Goal: Task Accomplishment & Management: Manage account settings

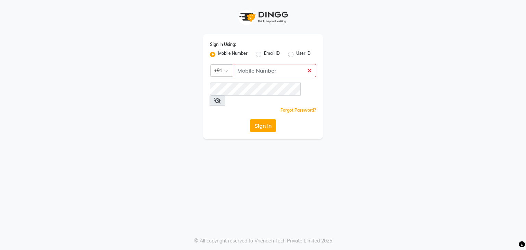
click at [242, 70] on input "Username" at bounding box center [274, 70] width 83 height 13
type input "9892607969"
click at [254, 119] on button "Sign In" at bounding box center [263, 125] width 26 height 13
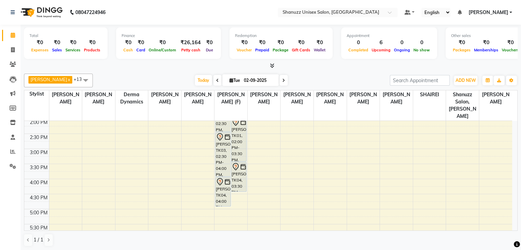
scroll to position [154, 0]
click at [238, 187] on div "9:00 AM 9:30 AM 10:00 AM 10:30 AM 11:00 AM 11:30 AM 12:00 PM 12:30 PM 1:00 PM 1…" at bounding box center [268, 146] width 488 height 361
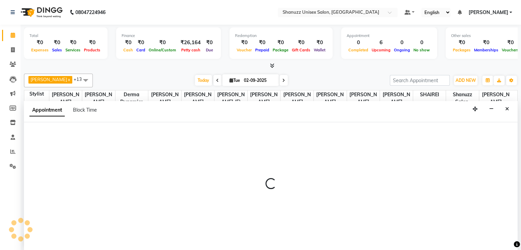
scroll to position [0, 0]
select select "59304"
select select "tentative"
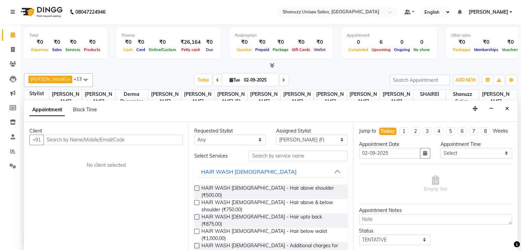
click at [113, 137] on input "text" at bounding box center [113, 140] width 139 height 11
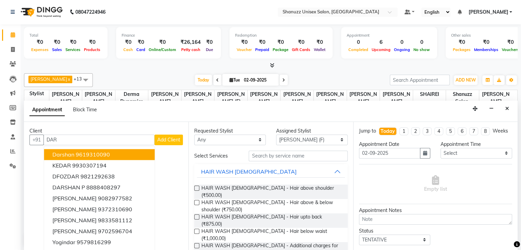
click at [107, 154] on ngb-highlight "9619310090" at bounding box center [93, 154] width 34 height 7
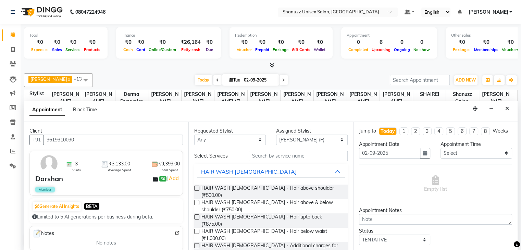
type input "9619310090"
click at [283, 157] on input "text" at bounding box center [298, 156] width 99 height 11
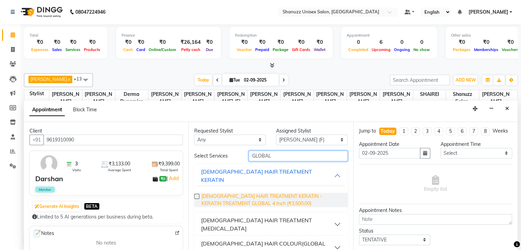
scroll to position [19, 0]
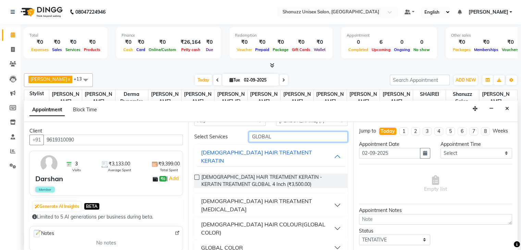
type input "GLOBAL"
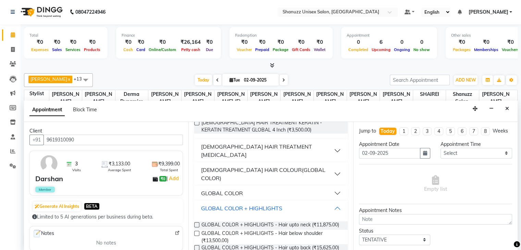
scroll to position [88, 0]
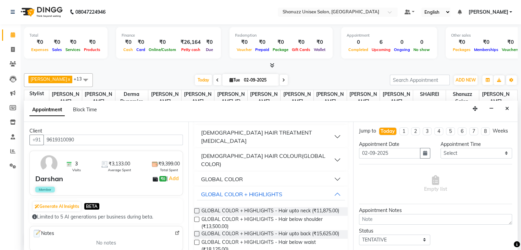
click at [197, 231] on label at bounding box center [196, 233] width 5 height 5
click at [197, 232] on input "checkbox" at bounding box center [196, 234] width 4 height 4
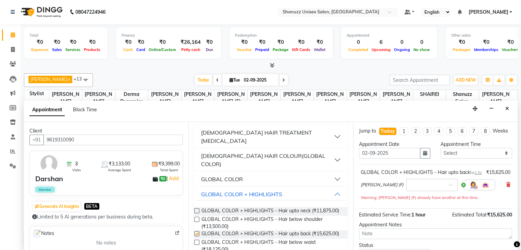
checkbox input "false"
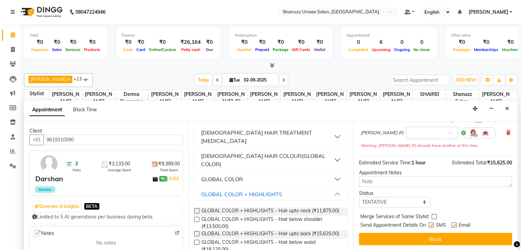
click at [430, 224] on label at bounding box center [430, 225] width 5 height 5
click at [430, 224] on input "checkbox" at bounding box center [430, 226] width 4 height 4
checkbox input "false"
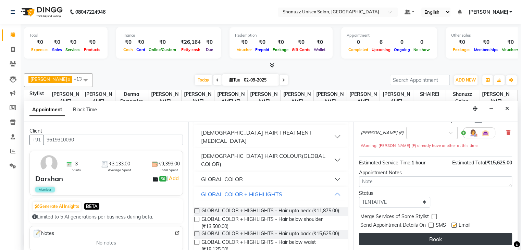
click at [419, 236] on button "Book" at bounding box center [435, 239] width 153 height 12
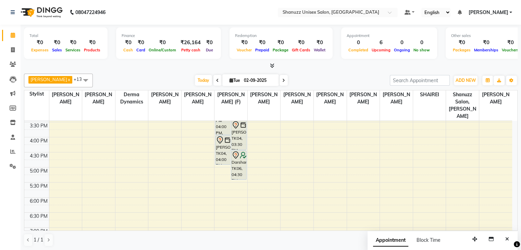
scroll to position [182, 0]
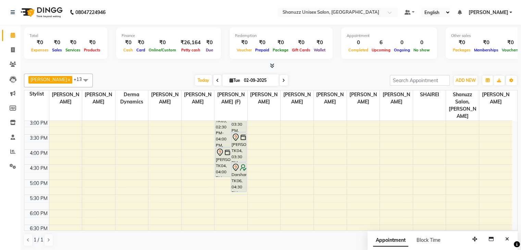
click at [243, 81] on input "02-09-2025" at bounding box center [259, 80] width 34 height 10
select select "9"
select select "2025"
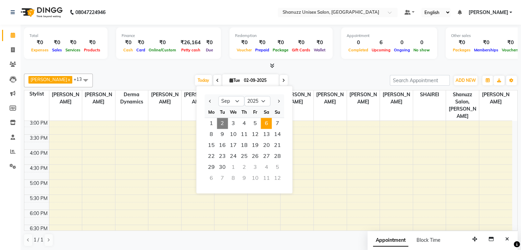
click at [261, 125] on span "6" at bounding box center [266, 123] width 11 height 11
type input "06-09-2025"
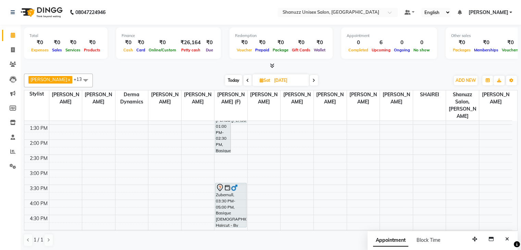
scroll to position [132, 0]
click at [219, 165] on div "9:00 AM 9:30 AM 10:00 AM 10:30 AM 11:00 AM 11:30 AM 12:00 PM 12:30 PM 1:00 PM 1…" at bounding box center [268, 169] width 488 height 361
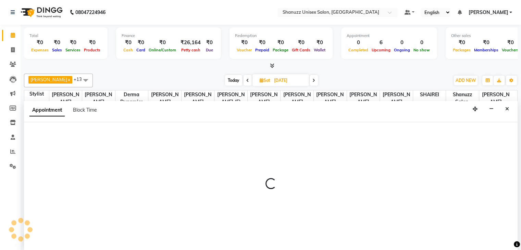
scroll to position [0, 0]
select select "59304"
select select "tentative"
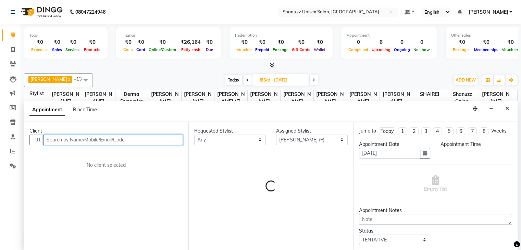
select select "900"
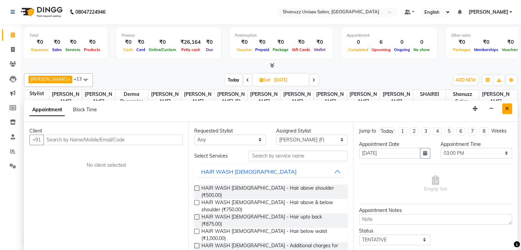
click at [508, 104] on button "Close" at bounding box center [507, 108] width 10 height 11
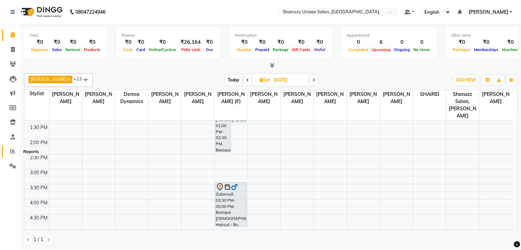
click at [10, 151] on icon at bounding box center [12, 151] width 5 height 5
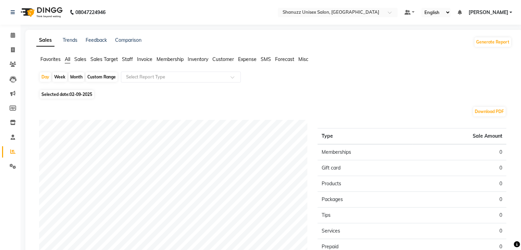
click at [43, 95] on span "Selected date: 02-09-2025" at bounding box center [67, 94] width 54 height 9
select select "9"
select select "2025"
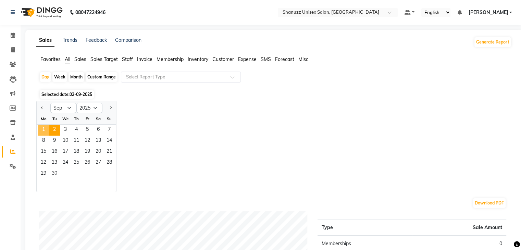
click at [46, 125] on span "1" at bounding box center [43, 130] width 11 height 11
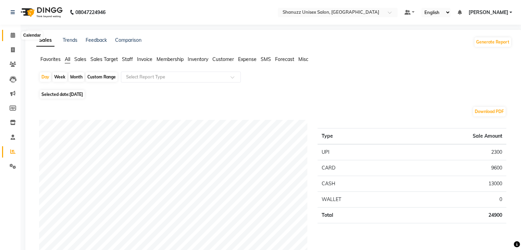
click at [15, 36] on span at bounding box center [13, 36] width 12 height 8
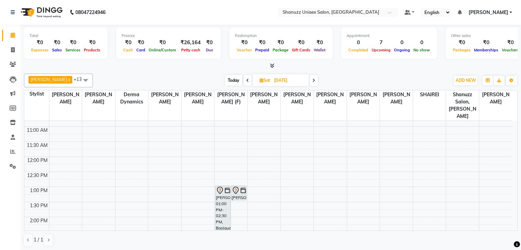
scroll to position [118, 0]
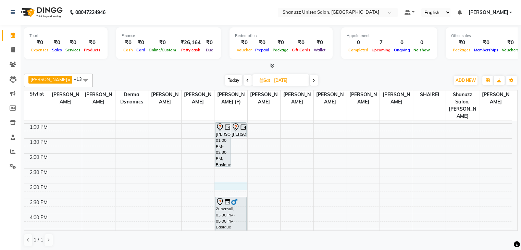
click at [219, 177] on div "9:00 AM 9:30 AM 10:00 AM 10:30 AM 11:00 AM 11:30 AM 12:00 PM 12:30 PM 1:00 PM 1…" at bounding box center [268, 183] width 488 height 361
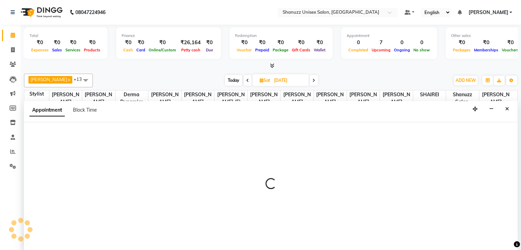
scroll to position [0, 0]
select select "59304"
select select "900"
select select "tentative"
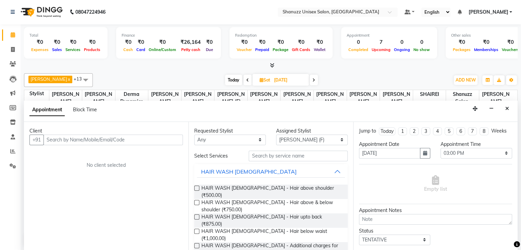
click at [127, 140] on input "text" at bounding box center [113, 140] width 139 height 11
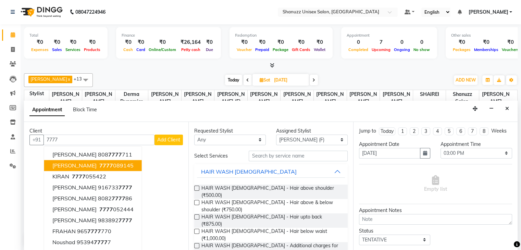
click at [112, 161] on button "Zareen Khan 7777 089145" at bounding box center [93, 165] width 98 height 11
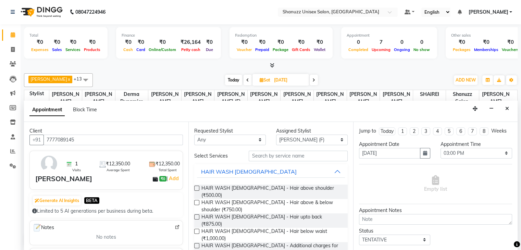
type input "7777089145"
click at [257, 156] on input "text" at bounding box center [298, 156] width 99 height 11
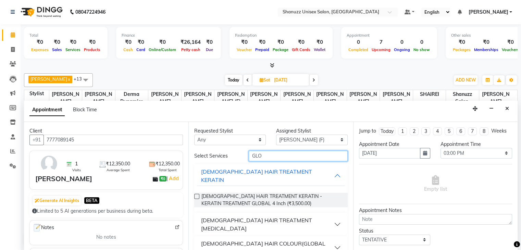
scroll to position [19, 0]
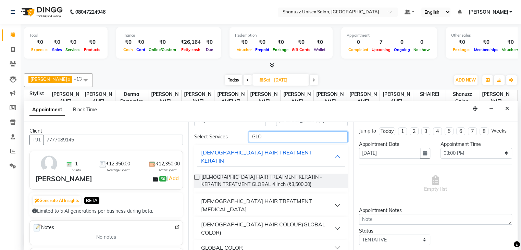
type input "GLO"
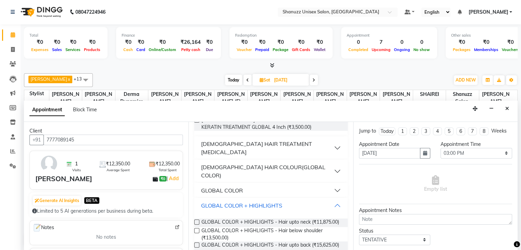
scroll to position [77, 0]
click at [198, 242] on label at bounding box center [196, 244] width 5 height 5
click at [198, 243] on input "checkbox" at bounding box center [196, 245] width 4 height 4
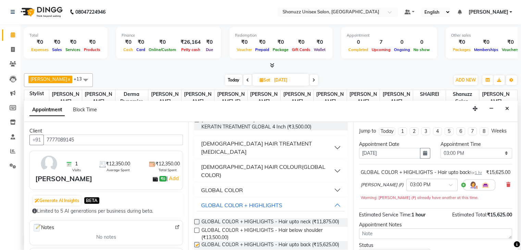
checkbox input "false"
click at [173, 179] on link "Add" at bounding box center [174, 178] width 12 height 8
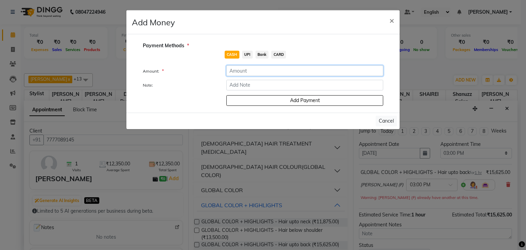
click at [232, 73] on input "number" at bounding box center [304, 70] width 157 height 11
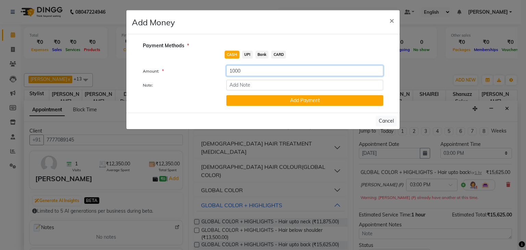
type input "1000"
click at [250, 54] on span "UPI" at bounding box center [247, 55] width 11 height 8
click at [254, 102] on button "Add Payment" at bounding box center [304, 100] width 157 height 11
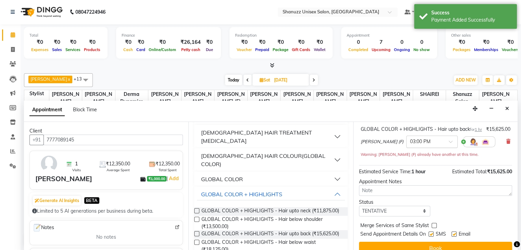
scroll to position [59, 0]
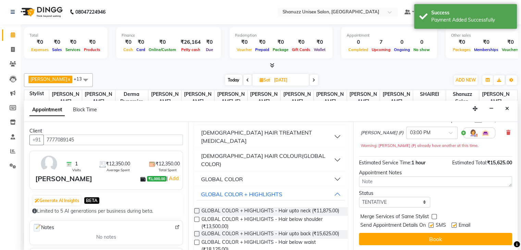
click at [432, 223] on label at bounding box center [430, 225] width 5 height 5
click at [432, 224] on input "checkbox" at bounding box center [430, 226] width 4 height 4
checkbox input "false"
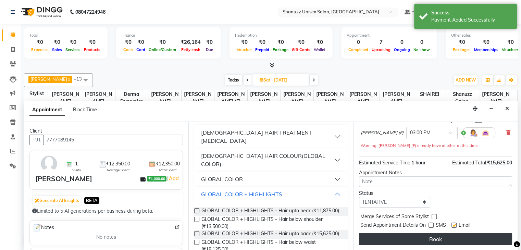
click at [425, 243] on button "Book" at bounding box center [435, 239] width 153 height 12
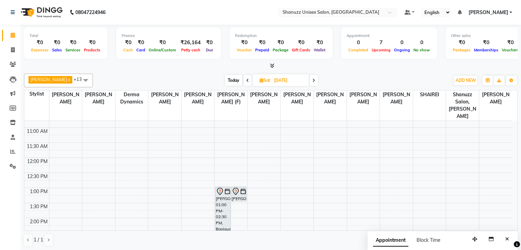
scroll to position [53, 0]
click at [227, 77] on span "Today" at bounding box center [233, 80] width 17 height 11
type input "02-09-2025"
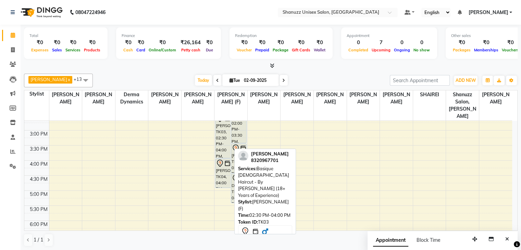
scroll to position [173, 0]
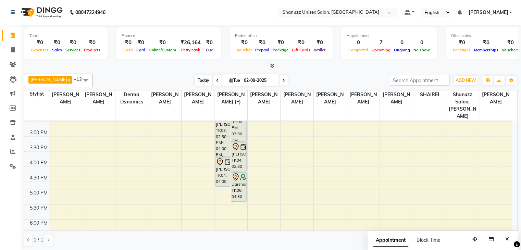
click at [195, 81] on span "Today" at bounding box center [203, 80] width 17 height 11
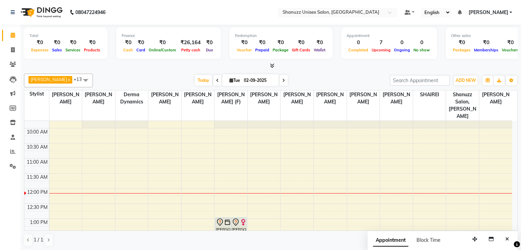
scroll to position [20, 0]
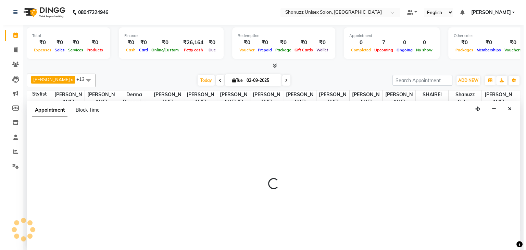
scroll to position [0, 0]
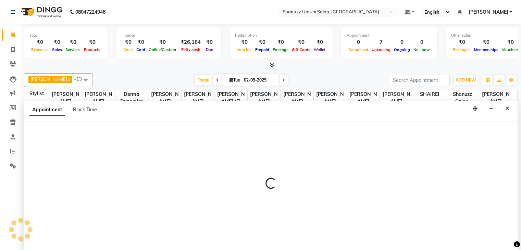
select select "59236"
select select "660"
select select "tentative"
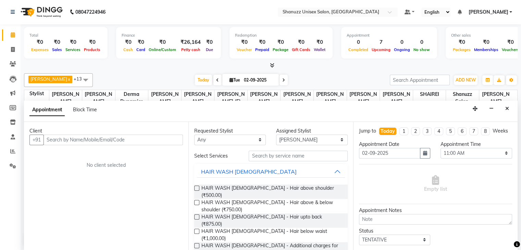
click at [57, 139] on input "text" at bounding box center [113, 140] width 139 height 11
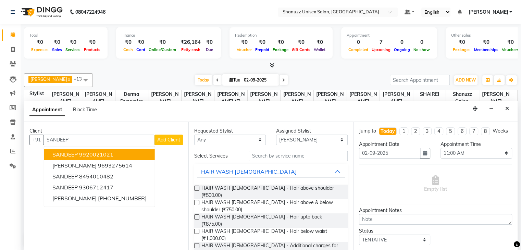
type input "SANDEEP"
click at [171, 141] on span "Add Client" at bounding box center [168, 140] width 23 height 6
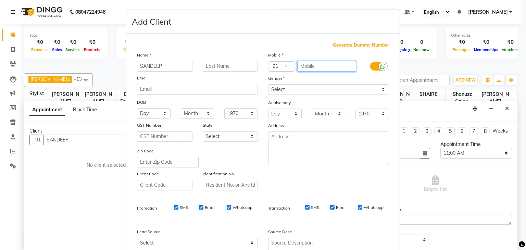
click at [304, 67] on input "text" at bounding box center [326, 66] width 59 height 11
type input "8005545455"
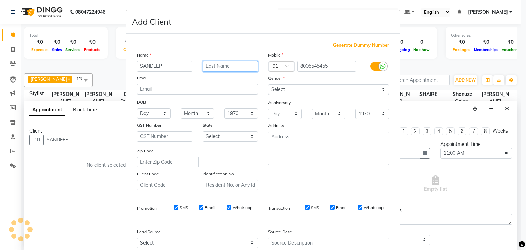
click at [213, 67] on input "text" at bounding box center [230, 66] width 55 height 11
click at [232, 68] on input "text" at bounding box center [230, 66] width 55 height 11
type input "WALK IN"
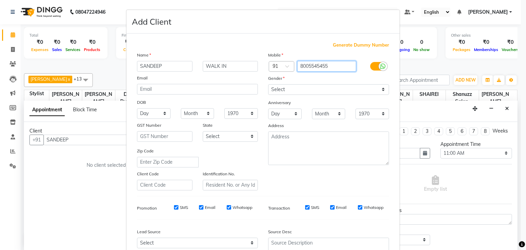
click at [297, 68] on input "8005545455" at bounding box center [326, 66] width 59 height 11
click at [430, 27] on ngb-modal-window "Add Client Generate Dummy Number Name SANDEEP WALK IN Email DOB Day 01 02 03 04…" at bounding box center [263, 125] width 526 height 250
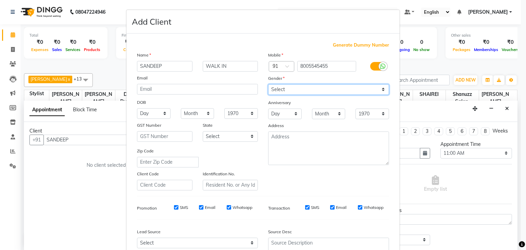
click at [278, 91] on select "Select [DEMOGRAPHIC_DATA] [DEMOGRAPHIC_DATA] Other Prefer Not To Say" at bounding box center [328, 89] width 121 height 11
select select "[DEMOGRAPHIC_DATA]"
click at [268, 85] on select "Select [DEMOGRAPHIC_DATA] [DEMOGRAPHIC_DATA] Other Prefer Not To Say" at bounding box center [328, 89] width 121 height 11
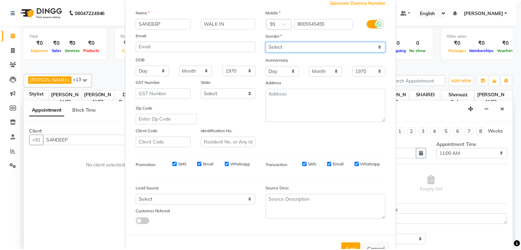
scroll to position [70, 0]
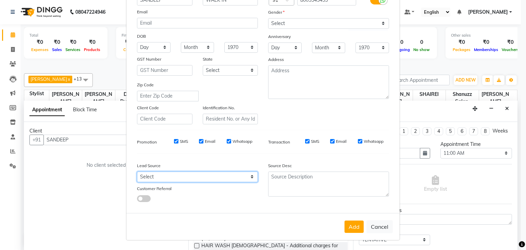
click at [219, 178] on select "Select Walk-in Referral Internet Friend Word of Mouth Advertisement Facebook Ju…" at bounding box center [197, 177] width 121 height 11
select select "49172"
click at [137, 172] on select "Select Walk-in Referral Internet Friend Word of Mouth Advertisement Facebook Ju…" at bounding box center [197, 177] width 121 height 11
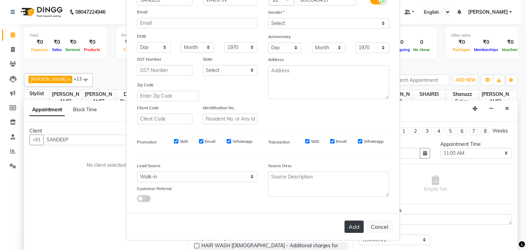
click at [348, 230] on button "Add" at bounding box center [354, 227] width 19 height 12
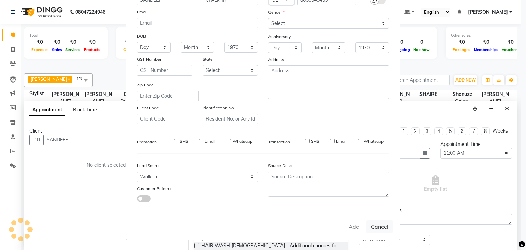
type input "8005545455"
select select
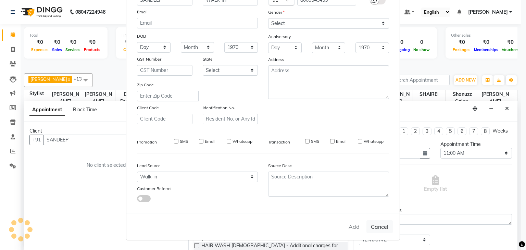
select select
checkbox input "false"
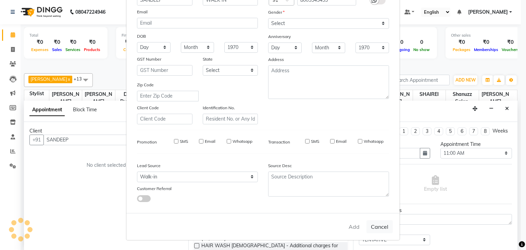
checkbox input "false"
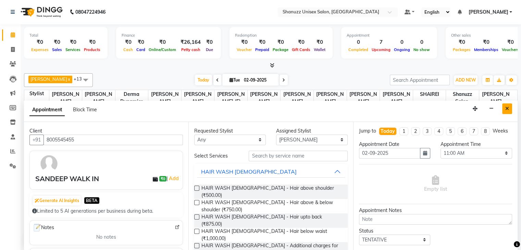
click at [504, 103] on button "Close" at bounding box center [507, 108] width 10 height 11
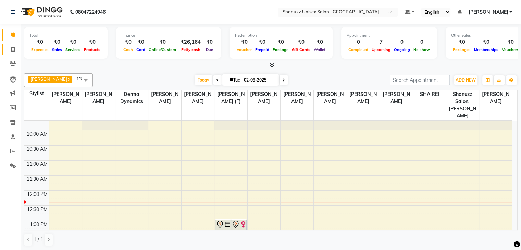
click at [8, 45] on link "Invoice" at bounding box center [10, 49] width 16 height 11
select select "service"
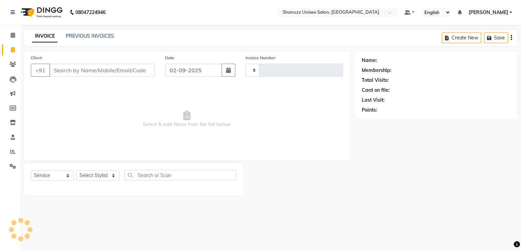
type input "1463"
select select "7102"
click at [70, 35] on link "PREVIOUS INVOICES" at bounding box center [90, 36] width 48 height 6
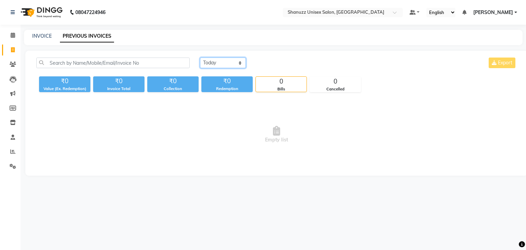
click at [210, 61] on select "Today Yesterday Custom Range" at bounding box center [223, 63] width 46 height 11
select select "yesterday"
click at [200, 58] on select "Today Yesterday Custom Range" at bounding box center [223, 63] width 46 height 11
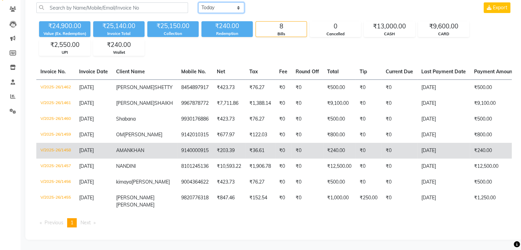
scroll to position [78, 0]
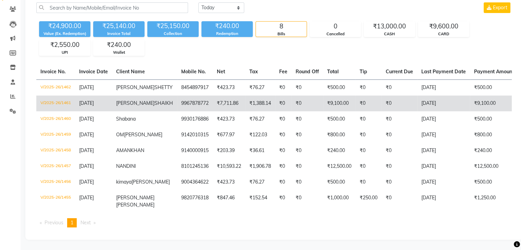
click at [130, 100] on span "ADNAN" at bounding box center [135, 103] width 38 height 6
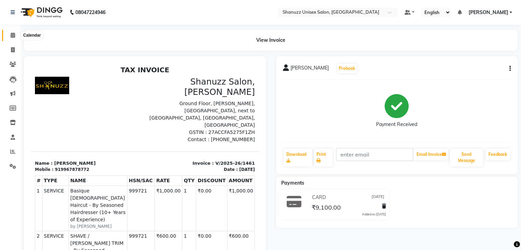
click at [8, 34] on span at bounding box center [13, 36] width 12 height 8
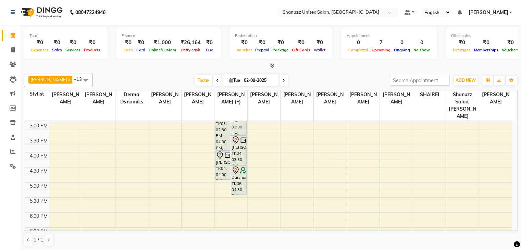
scroll to position [179, 0]
click at [221, 219] on div "9:00 AM 9:30 AM 10:00 AM 10:30 AM 11:00 AM 11:30 AM 12:00 PM 12:30 PM 1:00 PM 1…" at bounding box center [268, 121] width 488 height 361
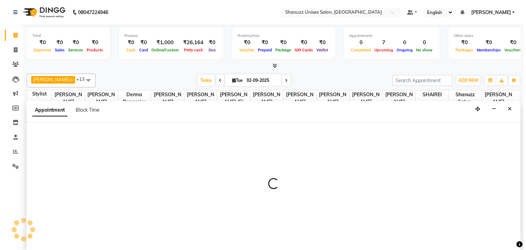
scroll to position [0, 0]
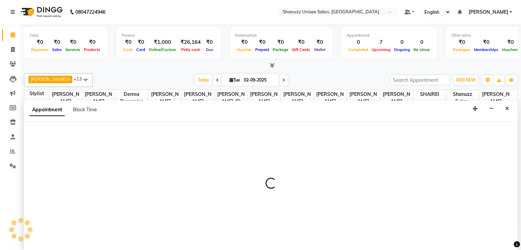
select select "59304"
select select "tentative"
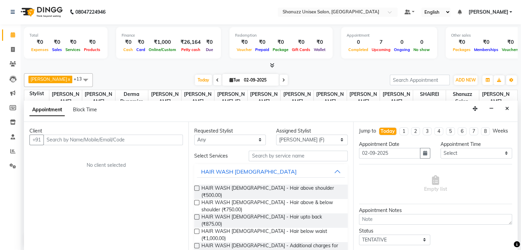
click at [131, 136] on input "text" at bounding box center [113, 140] width 139 height 11
type input "9821411581"
click at [158, 139] on span "Add Client" at bounding box center [168, 140] width 23 height 6
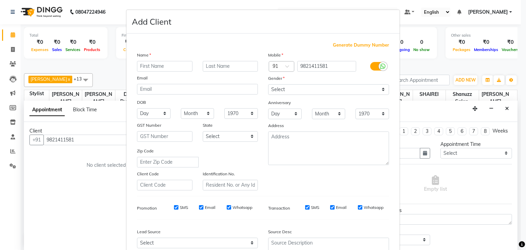
click at [142, 67] on input "text" at bounding box center [164, 66] width 55 height 11
type input "ABHI"
click at [308, 88] on select "Select [DEMOGRAPHIC_DATA] [DEMOGRAPHIC_DATA] Other Prefer Not To Say" at bounding box center [328, 89] width 121 height 11
click at [268, 85] on select "Select [DEMOGRAPHIC_DATA] [DEMOGRAPHIC_DATA] Other Prefer Not To Say" at bounding box center [328, 89] width 121 height 11
click at [278, 90] on select "Select [DEMOGRAPHIC_DATA] [DEMOGRAPHIC_DATA] Other Prefer Not To Say" at bounding box center [328, 89] width 121 height 11
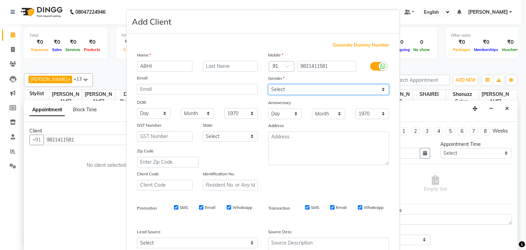
select select "[DEMOGRAPHIC_DATA]"
click at [268, 85] on select "Select [DEMOGRAPHIC_DATA] [DEMOGRAPHIC_DATA] Other Prefer Not To Say" at bounding box center [328, 89] width 121 height 11
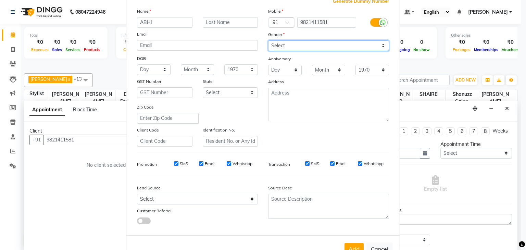
scroll to position [45, 0]
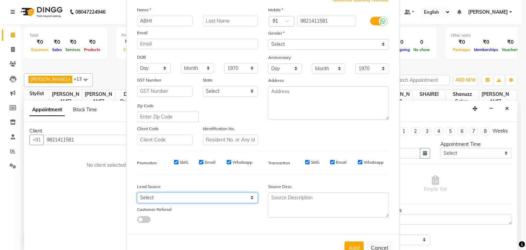
click at [213, 202] on select "Select Walk-in Referral Internet Friend Word of Mouth Advertisement Facebook Ju…" at bounding box center [197, 197] width 121 height 11
select select "49174"
click at [137, 195] on select "Select Walk-in Referral Internet Friend Word of Mouth Advertisement Facebook Ju…" at bounding box center [197, 197] width 121 height 11
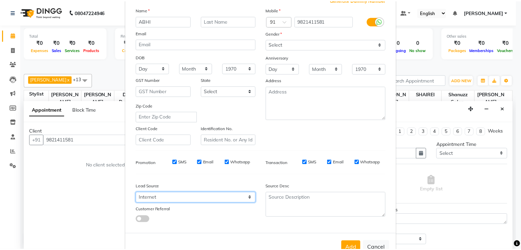
scroll to position [70, 0]
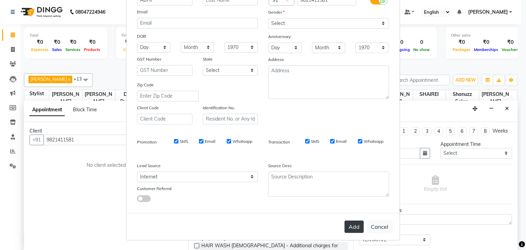
click at [359, 232] on button "Add" at bounding box center [354, 227] width 19 height 12
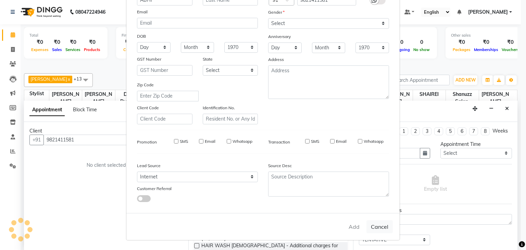
select select
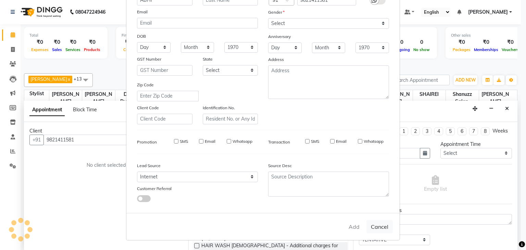
select select
checkbox input "false"
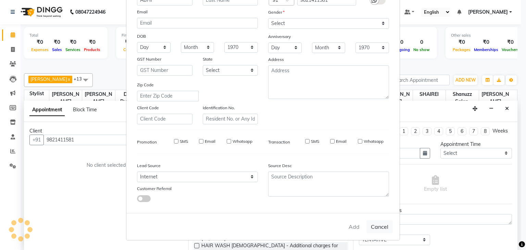
checkbox input "false"
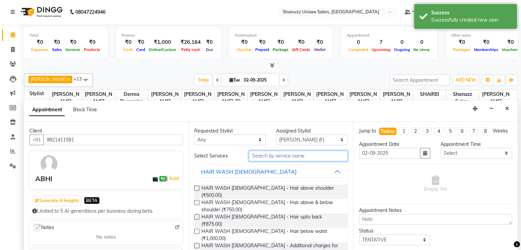
click at [316, 157] on input "text" at bounding box center [298, 156] width 99 height 11
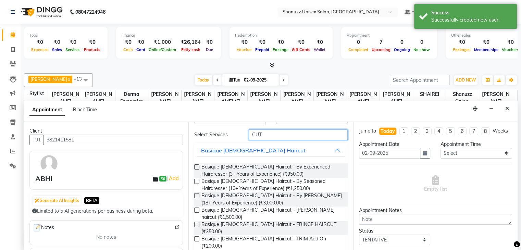
scroll to position [44, 0]
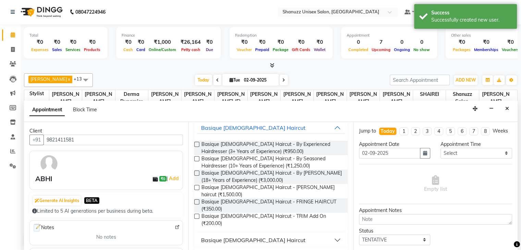
type input "CUT"
click at [242, 234] on button "Basique [DEMOGRAPHIC_DATA] Haircut" at bounding box center [271, 240] width 148 height 12
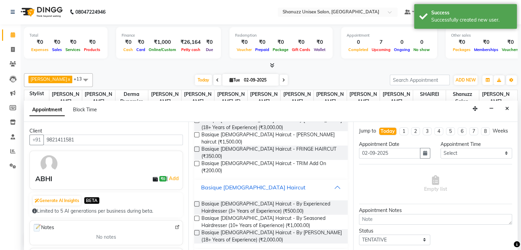
scroll to position [98, 0]
click at [199, 228] on div "Basique [DEMOGRAPHIC_DATA] Haircut - By [PERSON_NAME] (18+ Years of Experience)…" at bounding box center [270, 235] width 153 height 14
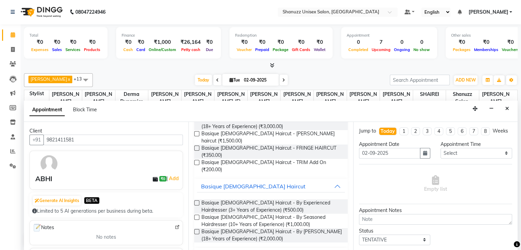
click at [196, 229] on label at bounding box center [196, 231] width 5 height 5
click at [196, 230] on input "checkbox" at bounding box center [196, 232] width 4 height 4
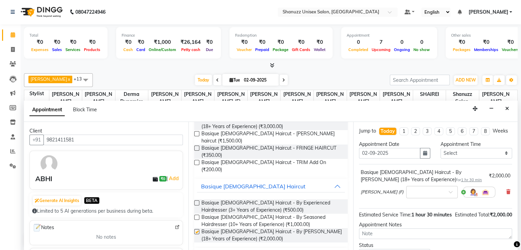
checkbox input "false"
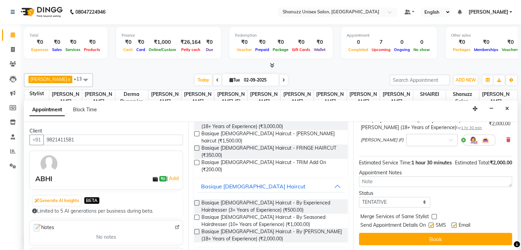
click at [431, 224] on label at bounding box center [430, 225] width 5 height 5
click at [431, 224] on input "checkbox" at bounding box center [430, 226] width 4 height 4
checkbox input "false"
click at [438, 181] on textarea at bounding box center [435, 181] width 153 height 11
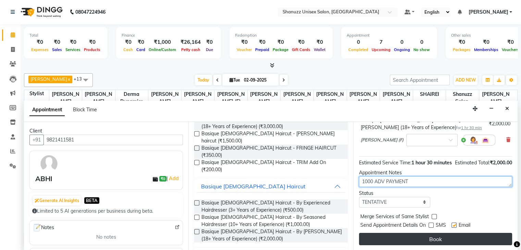
type textarea "1000 ADV PAYMENT"
click at [430, 235] on button "Book" at bounding box center [435, 239] width 153 height 12
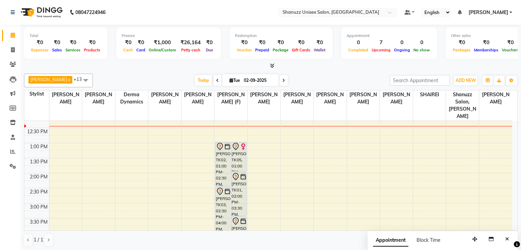
scroll to position [97, 0]
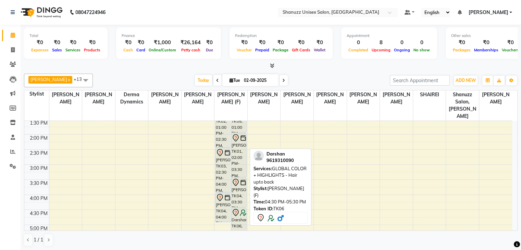
scroll to position [140, 0]
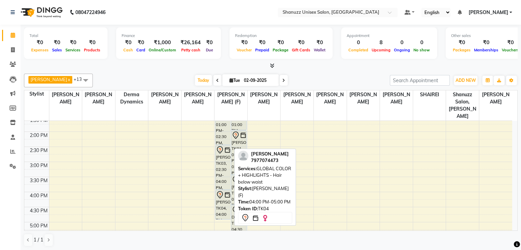
click at [229, 191] on img at bounding box center [227, 194] width 7 height 7
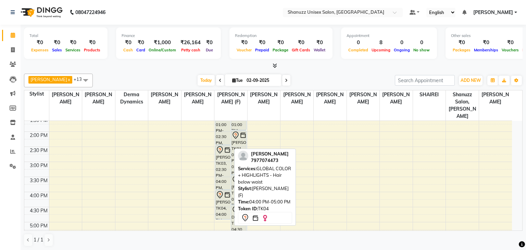
select select "7"
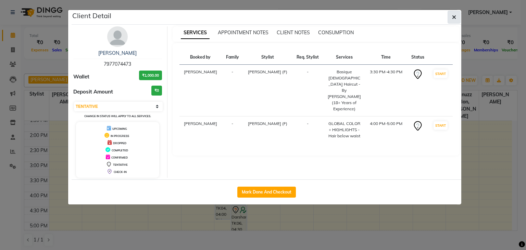
click at [455, 20] on icon "button" at bounding box center [454, 16] width 4 height 5
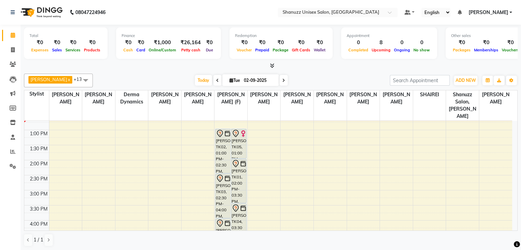
scroll to position [112, 0]
click at [485, 4] on nav "08047224946 Select Location × Shanuzz Unisex Salon, Oshiwara Default Panel My P…" at bounding box center [260, 12] width 521 height 25
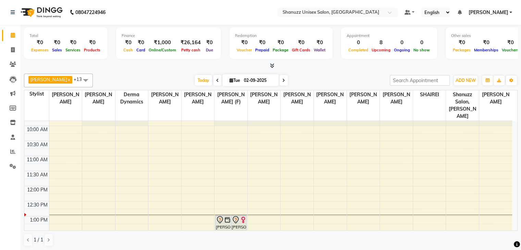
scroll to position [23, 0]
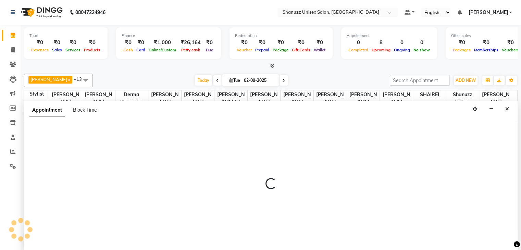
scroll to position [0, 0]
select select "59235"
select select "tentative"
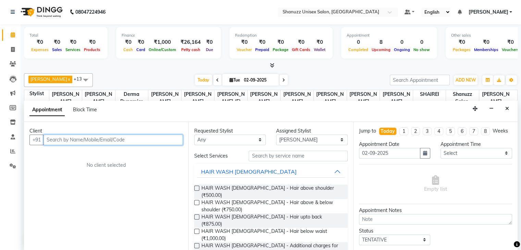
click at [52, 141] on input "text" at bounding box center [113, 140] width 139 height 11
type input "D"
click at [506, 109] on icon "Close" at bounding box center [507, 108] width 4 height 5
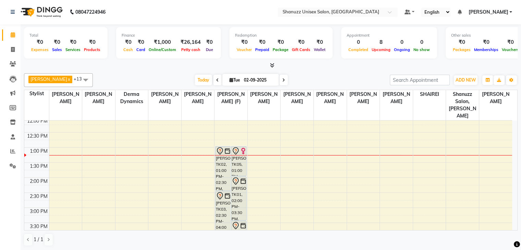
scroll to position [94, 0]
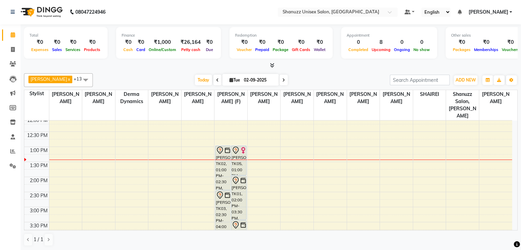
click at [245, 75] on input "02-09-2025" at bounding box center [259, 80] width 34 height 10
select select "9"
select select "2025"
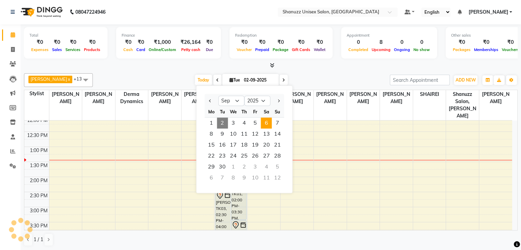
click at [264, 118] on span "6" at bounding box center [266, 122] width 11 height 11
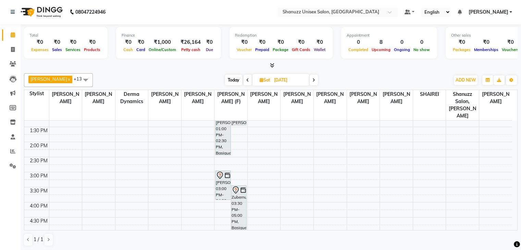
scroll to position [89, 0]
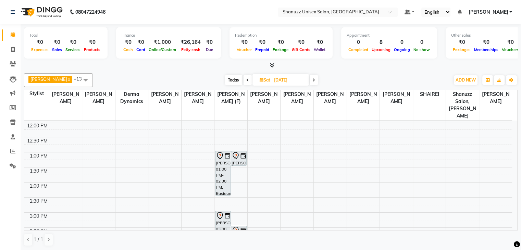
click at [225, 76] on span "Today" at bounding box center [233, 80] width 17 height 11
type input "02-09-2025"
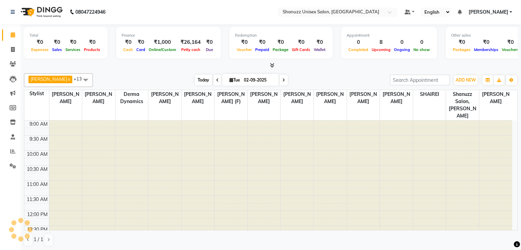
scroll to position [120, 0]
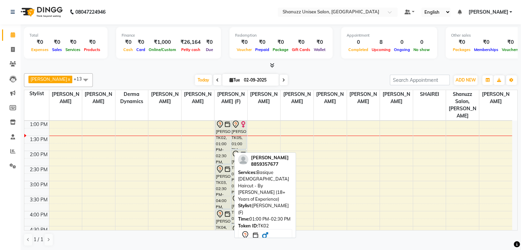
click at [223, 120] on icon at bounding box center [220, 124] width 8 height 8
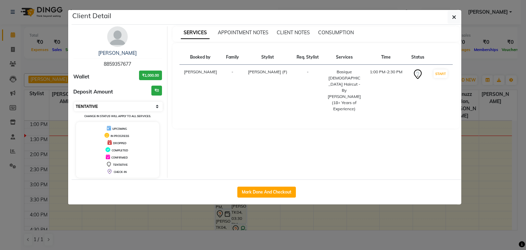
click at [158, 103] on select "Select IN SERVICE CONFIRMED TENTATIVE CHECK IN MARK DONE DROPPED UPCOMING" at bounding box center [118, 107] width 89 height 10
select select "8"
click at [74, 102] on select "Select IN SERVICE CONFIRMED TENTATIVE CHECK IN MARK DONE DROPPED UPCOMING" at bounding box center [118, 107] width 89 height 10
click at [458, 17] on button "button" at bounding box center [454, 17] width 13 height 13
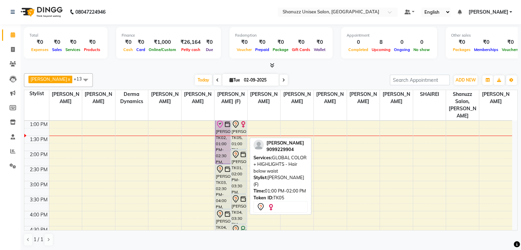
click at [243, 126] on div "[PERSON_NAME], TK05, 01:00 PM-02:00 PM, GLOBAL COLOR + HIGHLIGHTS - Hair below …" at bounding box center [238, 134] width 15 height 29
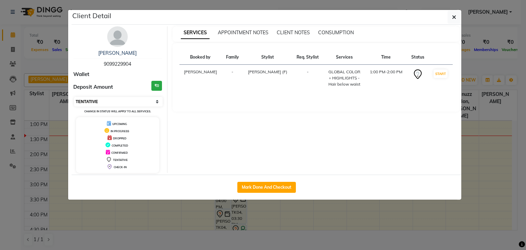
click at [148, 102] on select "Select IN SERVICE CONFIRMED TENTATIVE CHECK IN MARK DONE DROPPED UPCOMING" at bounding box center [118, 102] width 89 height 10
select select "1"
click at [74, 97] on select "Select IN SERVICE CONFIRMED TENTATIVE CHECK IN MARK DONE DROPPED UPCOMING" at bounding box center [118, 102] width 89 height 10
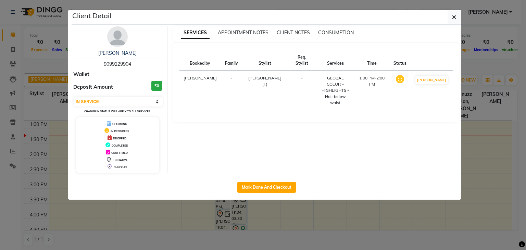
click at [430, 233] on ngb-modal-window "Client Detail Aditi gheewala 9099229904 Wallet Deposit Amount ₹0 Select IN SERV…" at bounding box center [263, 125] width 526 height 250
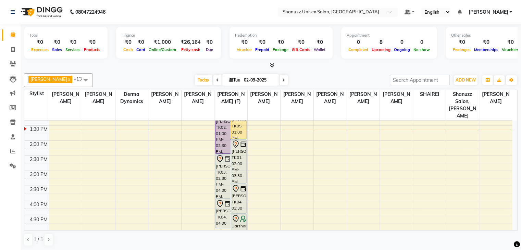
scroll to position [131, 0]
click at [214, 162] on div "9:00 AM 9:30 AM 10:00 AM 10:30 AM 11:00 AM 11:30 AM 12:00 PM 12:30 PM 1:00 PM 1…" at bounding box center [268, 169] width 488 height 361
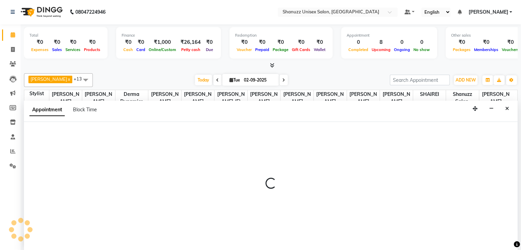
select select "59304"
select select "900"
select select "tentative"
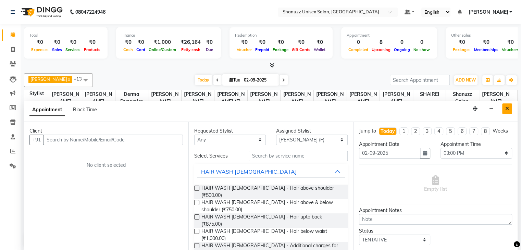
click at [508, 109] on icon "Close" at bounding box center [507, 108] width 4 height 5
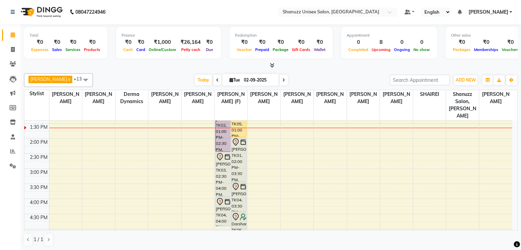
scroll to position [134, 0]
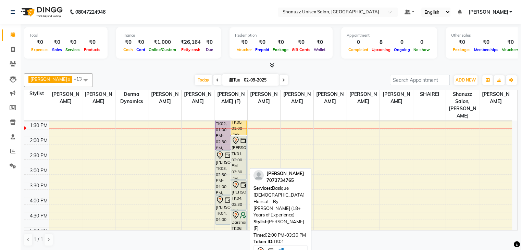
click at [243, 149] on div "[PERSON_NAME], TK01, 02:00 PM-03:30 PM, Basique [DEMOGRAPHIC_DATA] Haircut - By…" at bounding box center [238, 158] width 15 height 44
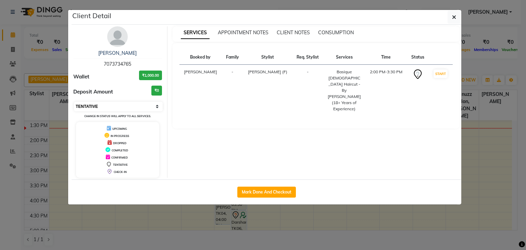
click at [103, 108] on select "Select IN SERVICE CONFIRMED TENTATIVE CHECK IN MARK DONE DROPPED UPCOMING" at bounding box center [118, 107] width 89 height 10
select select "8"
click at [74, 102] on select "Select IN SERVICE CONFIRMED TENTATIVE CHECK IN MARK DONE DROPPED UPCOMING" at bounding box center [118, 107] width 89 height 10
click at [449, 22] on button "button" at bounding box center [454, 17] width 13 height 13
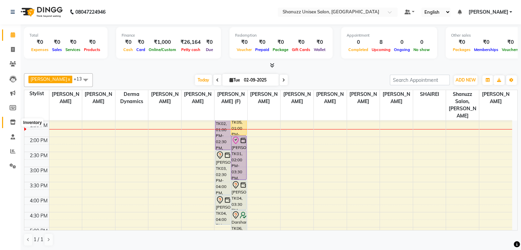
click at [11, 122] on icon at bounding box center [13, 122] width 6 height 5
select select
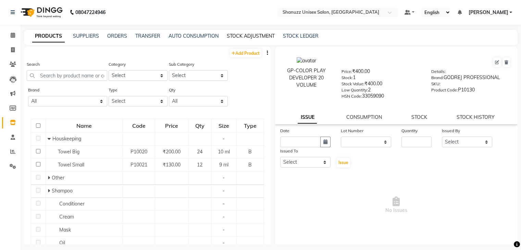
click at [246, 34] on link "STOCK ADJUSTMENT" at bounding box center [251, 36] width 48 height 6
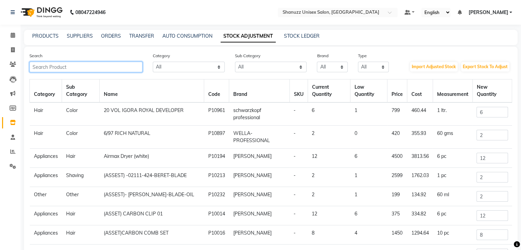
click at [40, 66] on input "text" at bounding box center [85, 67] width 113 height 11
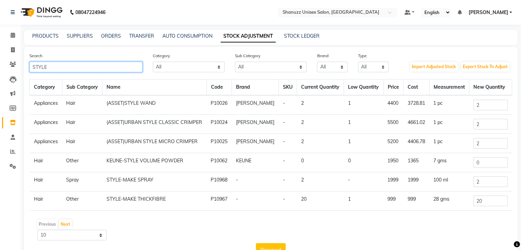
type input "STYLE"
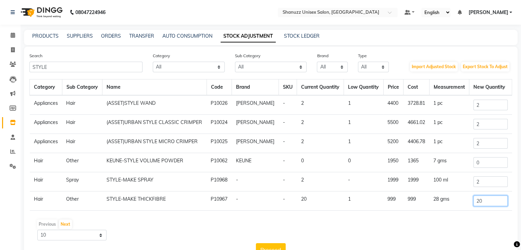
click at [487, 201] on input "20" at bounding box center [490, 201] width 34 height 11
type input "2"
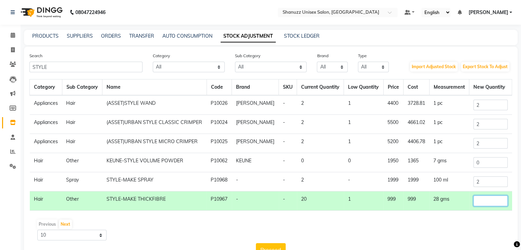
type input "1"
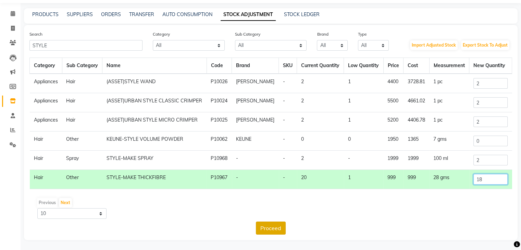
type input "18"
click at [264, 231] on button "Proceed" at bounding box center [271, 228] width 30 height 13
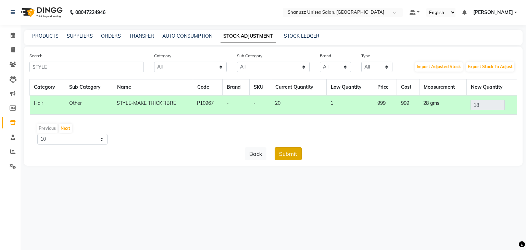
click at [289, 154] on button "Submit" at bounding box center [288, 153] width 27 height 13
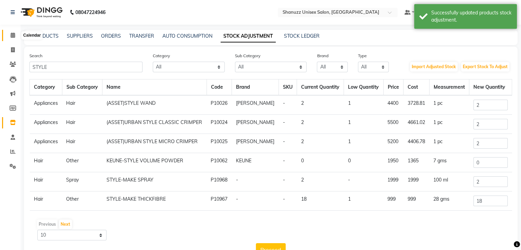
click at [11, 34] on icon at bounding box center [13, 35] width 4 height 5
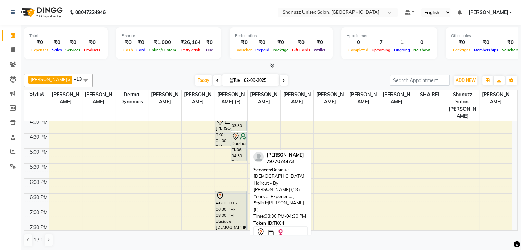
scroll to position [214, 0]
click at [229, 203] on div "ABHI, TK07, 06:30 PM-08:00 PM, Basique MALE Haircut - By Shanuzz (18+ Years of …" at bounding box center [230, 213] width 30 height 44
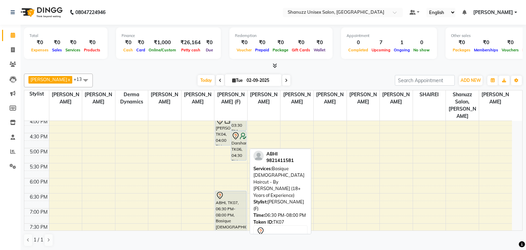
select select "7"
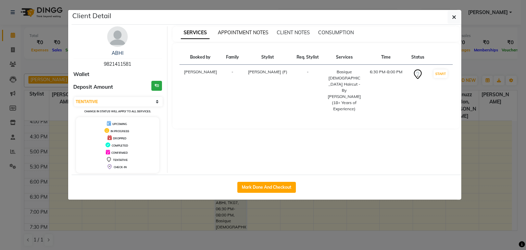
drag, startPoint x: 247, startPoint y: 28, endPoint x: 245, endPoint y: 33, distance: 4.3
click at [245, 33] on div "SERVICES APPOINTMENT NOTES CLIENT NOTES CONSUMPTION" at bounding box center [316, 33] width 287 height 15
click at [245, 33] on span "APPOINTMENT NOTES" at bounding box center [243, 32] width 51 height 6
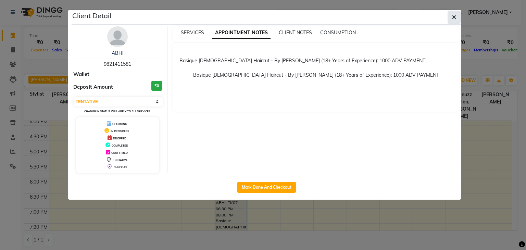
click at [452, 20] on button "button" at bounding box center [454, 17] width 13 height 13
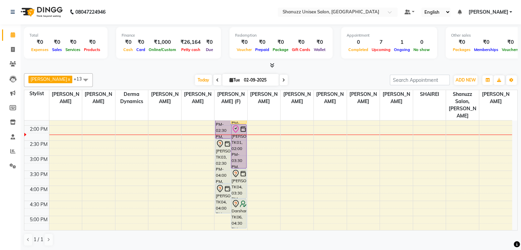
scroll to position [146, 0]
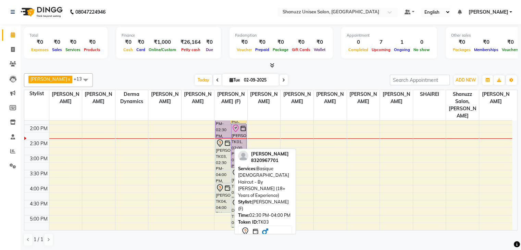
click at [215, 171] on link "[PERSON_NAME], TK03, 02:30 PM-04:00 PM, Basique [DEMOGRAPHIC_DATA] Haircut - By…" at bounding box center [223, 160] width 16 height 45
select select "7"
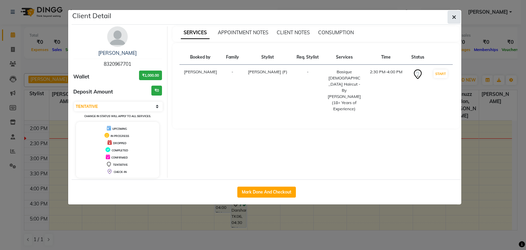
click at [452, 22] on button "button" at bounding box center [454, 17] width 13 height 13
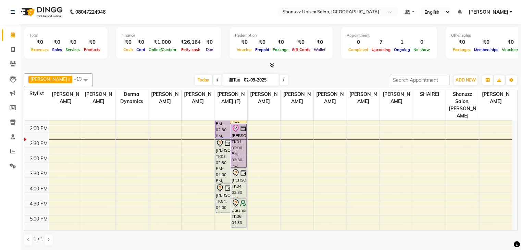
click at [452, 22] on nav "08047224946 Select Location × Shanuzz Unisex Salon, Oshiwara Default Panel My P…" at bounding box center [260, 12] width 521 height 25
click at [344, 212] on div "9:00 AM 9:30 AM 10:00 AM 10:30 AM 11:00 AM 11:30 AM 12:00 PM 12:30 PM 1:00 PM 1…" at bounding box center [268, 154] width 488 height 361
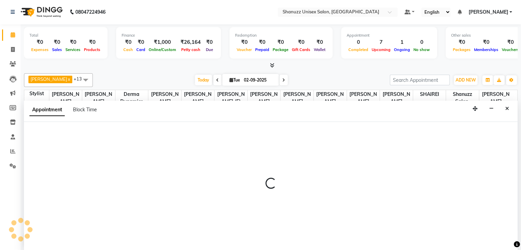
select select "71126"
select select "tentative"
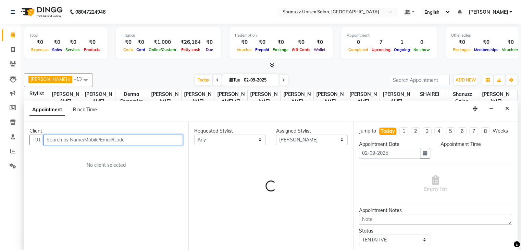
select select "1020"
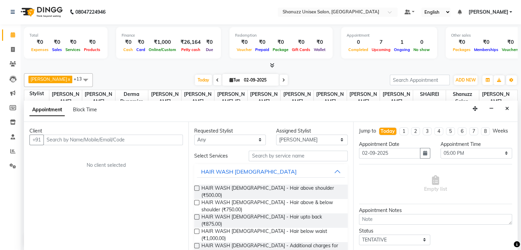
click at [344, 212] on div "Requested Stylist Any ADNAN ANSARI AFZAN ANSARI ARVIND SURYAWANSHI ASMA SHAIKH …" at bounding box center [270, 186] width 164 height 129
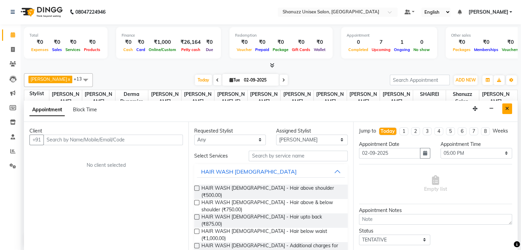
click at [509, 111] on button "Close" at bounding box center [507, 108] width 10 height 11
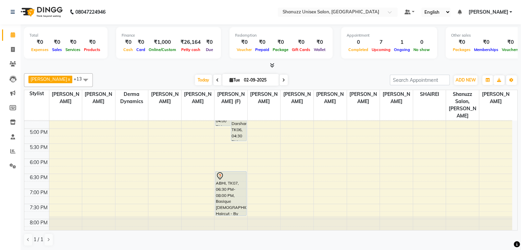
scroll to position [234, 0]
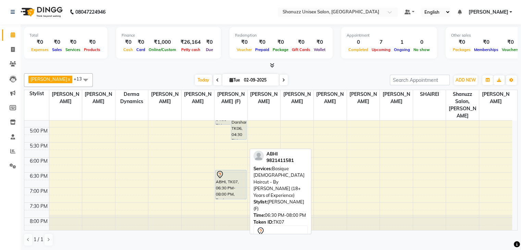
drag, startPoint x: 229, startPoint y: 204, endPoint x: 232, endPoint y: 184, distance: 20.4
click at [232, 184] on div "YAMEEN SONUBHAI, TK02, 01:00 PM-02:30 PM, Basique MALE Haircut - By Shanuzz (18…" at bounding box center [230, 66] width 33 height 361
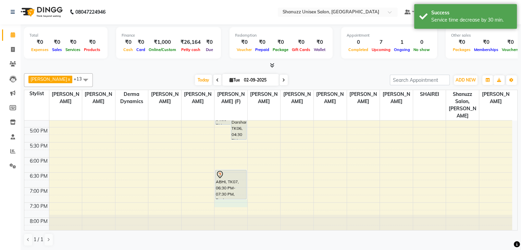
click at [237, 197] on div "9:00 AM 9:30 AM 10:00 AM 10:30 AM 11:00 AM 11:30 AM 12:00 PM 12:30 PM 1:00 PM 1…" at bounding box center [268, 66] width 488 height 361
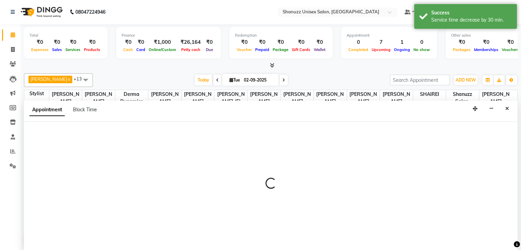
select select "59304"
select select "tentative"
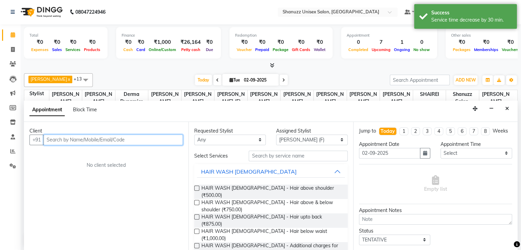
click at [131, 140] on input "text" at bounding box center [113, 140] width 139 height 11
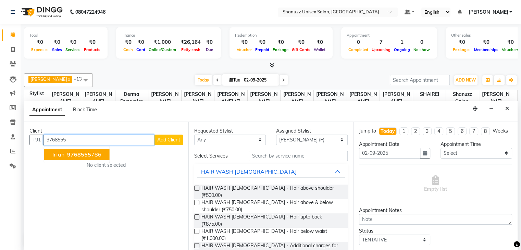
click at [99, 153] on ngb-highlight "9768555 786" at bounding box center [84, 154] width 36 height 7
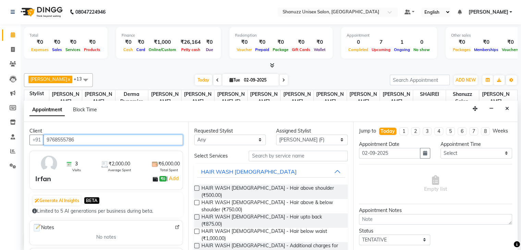
type input "9768555786"
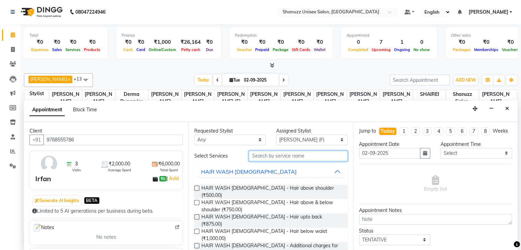
click at [269, 156] on input "text" at bounding box center [298, 156] width 99 height 11
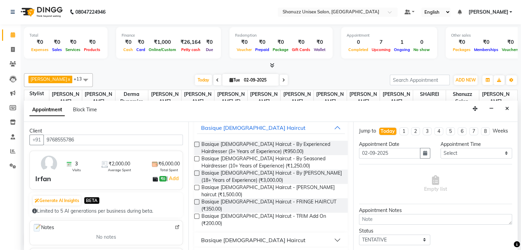
scroll to position [44, 0]
type input "CUT"
click at [252, 236] on div "Basique [DEMOGRAPHIC_DATA] Haircut" at bounding box center [253, 240] width 104 height 8
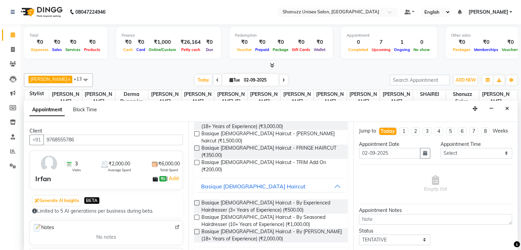
click at [198, 229] on label at bounding box center [196, 231] width 5 height 5
click at [198, 230] on input "checkbox" at bounding box center [196, 232] width 4 height 4
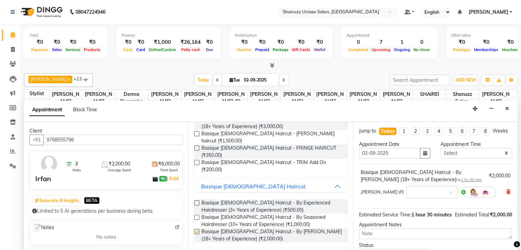
checkbox input "false"
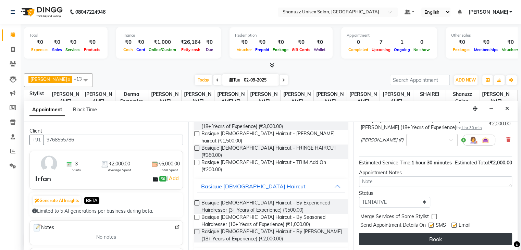
click at [436, 234] on button "Book" at bounding box center [435, 239] width 153 height 12
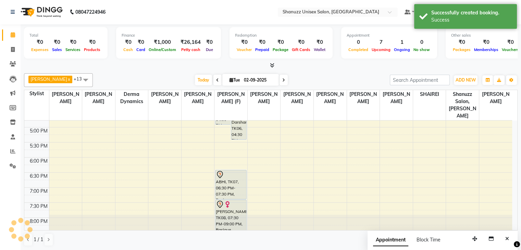
scroll to position [0, 0]
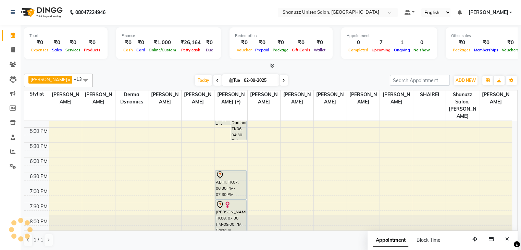
click at [436, 234] on div "Appointment Block Time" at bounding box center [411, 241] width 76 height 15
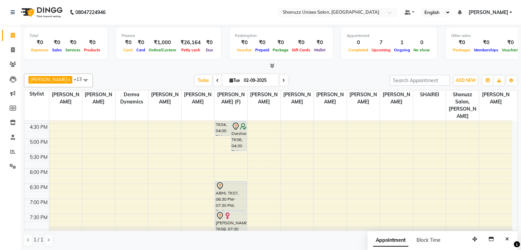
scroll to position [224, 0]
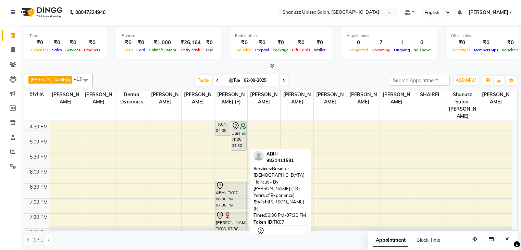
click at [222, 192] on div "ABHI, TK07, 06:30 PM-07:30 PM, Basique [DEMOGRAPHIC_DATA] Haircut - By [PERSON_…" at bounding box center [230, 195] width 30 height 29
select select "7"
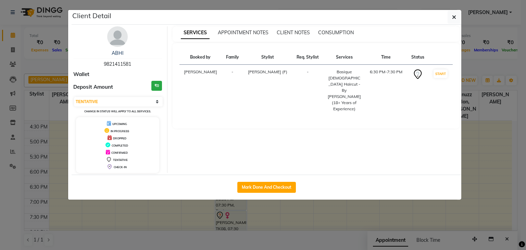
click at [62, 59] on ngb-modal-window "Client Detail ABHI 9821411581 Wallet Deposit Amount ₹0 Select IN SERVICE CONFIR…" at bounding box center [263, 125] width 526 height 250
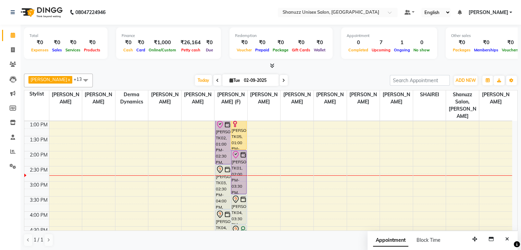
scroll to position [119, 0]
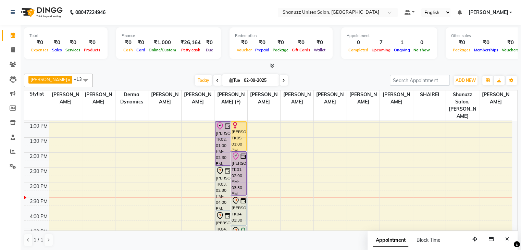
click at [286, 236] on div "1 / 1" at bounding box center [271, 240] width 494 height 13
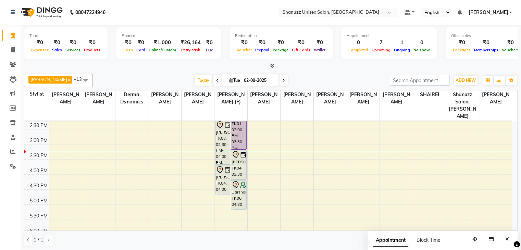
scroll to position [163, 0]
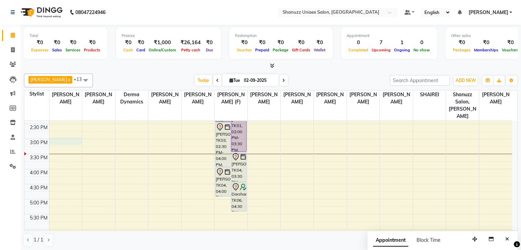
click at [63, 132] on div "9:00 AM 9:30 AM 10:00 AM 10:30 AM 11:00 AM 11:30 AM 12:00 PM 12:30 PM 1:00 PM 1…" at bounding box center [268, 138] width 488 height 361
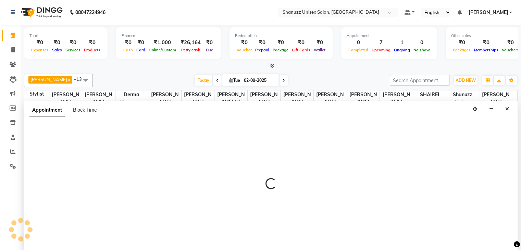
scroll to position [0, 0]
select select "59236"
select select "900"
select select "tentative"
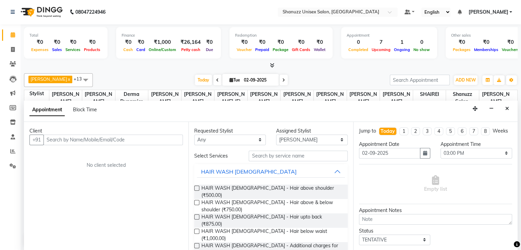
click at [59, 141] on input "text" at bounding box center [113, 140] width 139 height 11
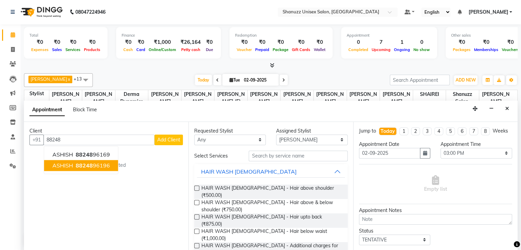
click at [83, 160] on button "ASHISH 88248 96196" at bounding box center [81, 165] width 74 height 11
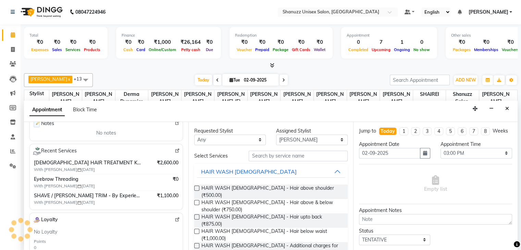
scroll to position [97, 0]
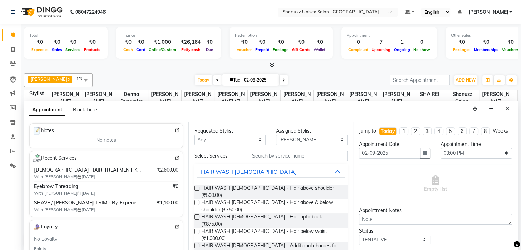
type input "8824896196"
click at [175, 158] on img at bounding box center [177, 158] width 5 height 5
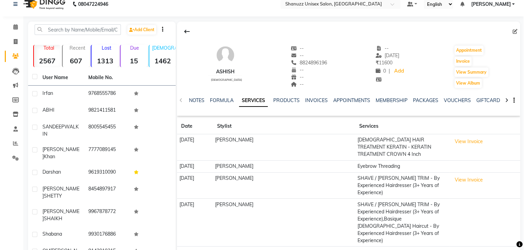
scroll to position [6, 0]
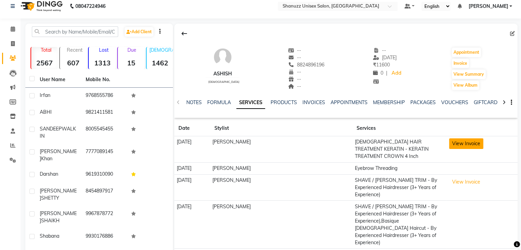
click at [466, 141] on button "View Invoice" at bounding box center [466, 143] width 34 height 11
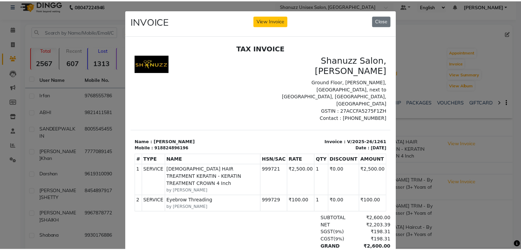
scroll to position [5, 0]
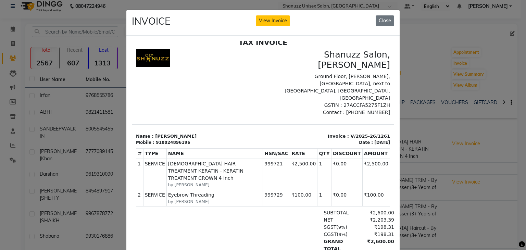
click at [452, 40] on ngb-modal-window "INVOICE View Invoice Close" at bounding box center [263, 125] width 526 height 250
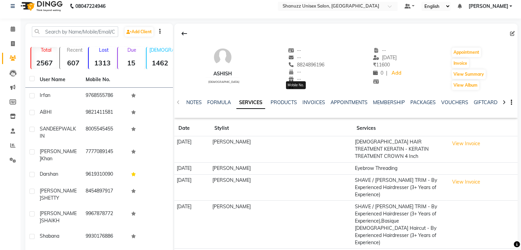
click at [298, 66] on span "8824896196" at bounding box center [306, 65] width 36 height 6
copy span "8824896196"
click at [13, 40] on span at bounding box center [13, 44] width 12 height 8
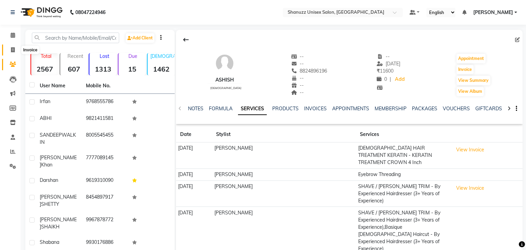
select select "7102"
select select "service"
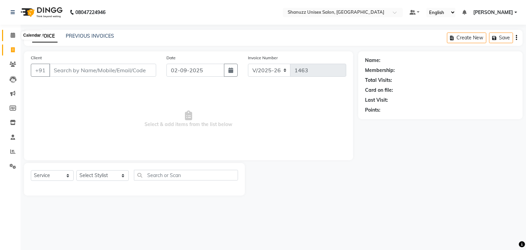
click at [11, 36] on icon at bounding box center [13, 35] width 4 height 5
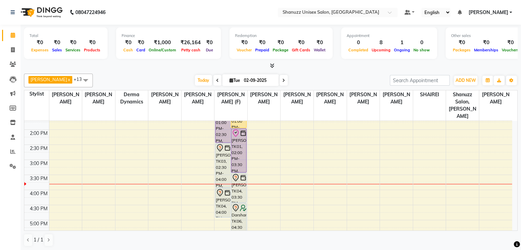
scroll to position [141, 0]
click at [492, 161] on div "9:00 AM 9:30 AM 10:00 AM 10:30 AM 11:00 AM 11:30 AM 12:00 PM 12:30 PM 1:00 PM 1…" at bounding box center [268, 160] width 488 height 361
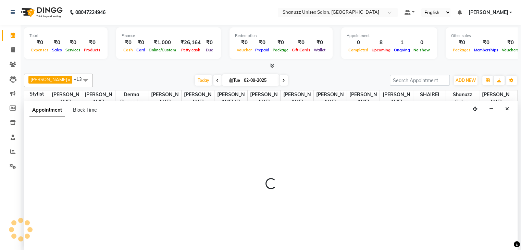
scroll to position [0, 0]
select select "84401"
select select "tentative"
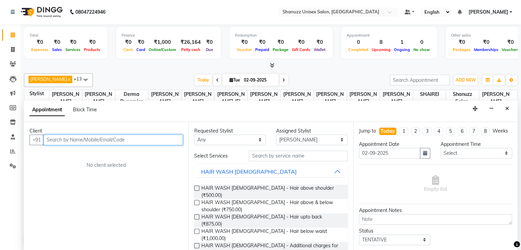
click at [77, 141] on input "text" at bounding box center [113, 140] width 139 height 11
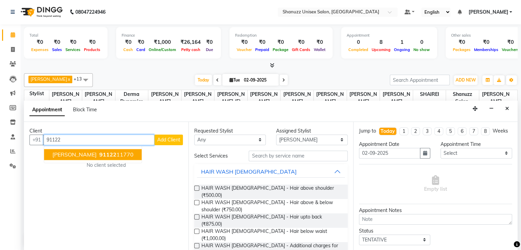
click at [78, 151] on span "[PERSON_NAME]" at bounding box center [74, 154] width 44 height 7
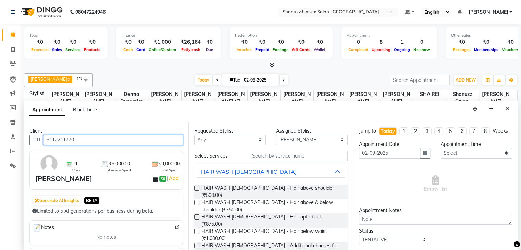
type input "9112211770"
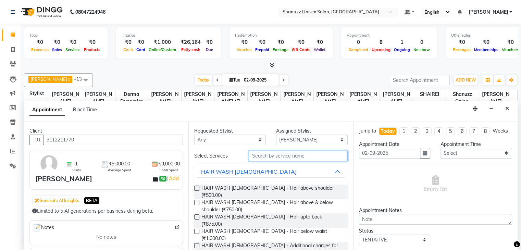
click at [273, 158] on input "text" at bounding box center [298, 156] width 99 height 11
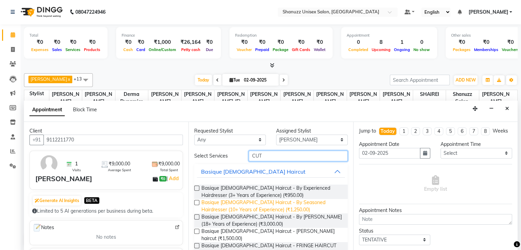
scroll to position [44, 0]
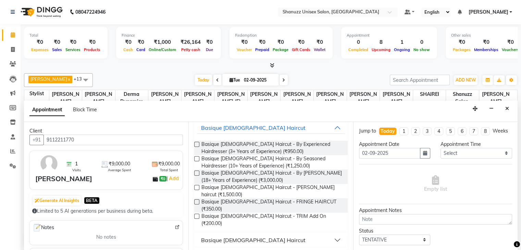
type input "CUT"
click at [236, 236] on div "Basique [DEMOGRAPHIC_DATA] Haircut" at bounding box center [253, 240] width 104 height 8
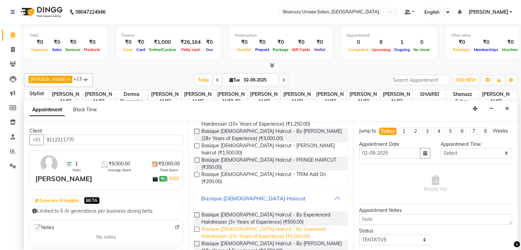
scroll to position [86, 0]
drag, startPoint x: 192, startPoint y: 227, endPoint x: 199, endPoint y: 224, distance: 7.7
click at [199, 224] on div "Requested Stylist Any [PERSON_NAME] [PERSON_NAME] [PERSON_NAME] [PERSON_NAME] D…" at bounding box center [270, 186] width 164 height 129
click at [199, 241] on label at bounding box center [196, 243] width 5 height 5
click at [199, 242] on input "checkbox" at bounding box center [196, 244] width 4 height 4
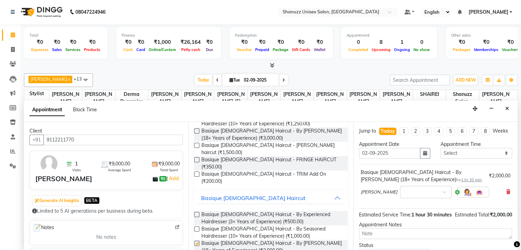
checkbox input "false"
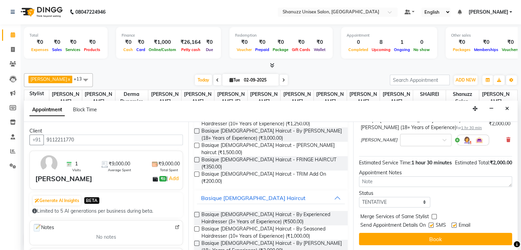
click at [432, 226] on label at bounding box center [430, 225] width 5 height 5
click at [432, 226] on input "checkbox" at bounding box center [430, 226] width 4 height 4
checkbox input "false"
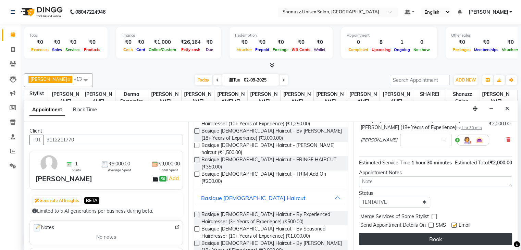
click at [436, 237] on button "Book" at bounding box center [435, 239] width 153 height 12
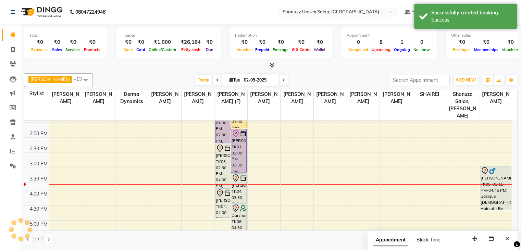
scroll to position [0, 0]
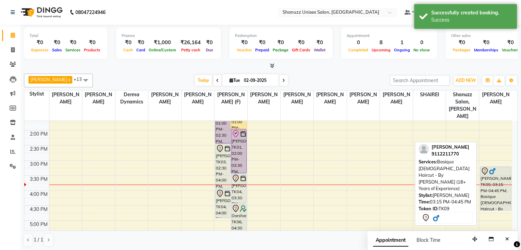
click at [499, 167] on div at bounding box center [496, 171] width 30 height 8
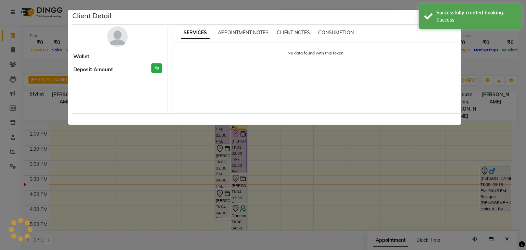
select select "7"
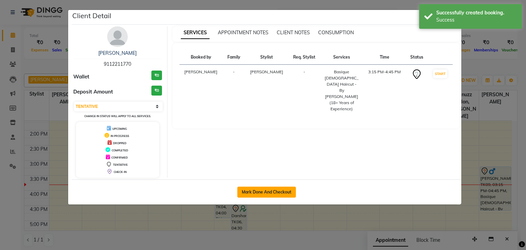
click at [282, 191] on button "Mark Done And Checkout" at bounding box center [266, 192] width 59 height 11
select select "service"
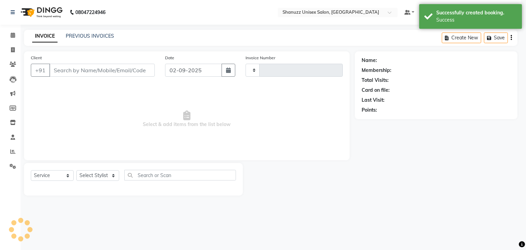
type input "1463"
select select "3"
select select "7102"
type input "9112211770"
select select "84401"
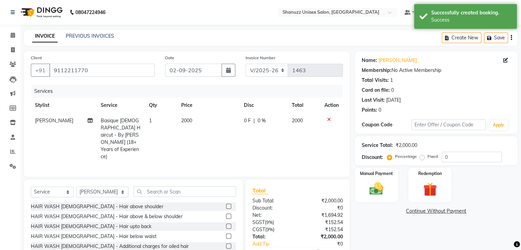
click at [56, 124] on span "[PERSON_NAME]" at bounding box center [54, 120] width 38 height 6
select select "84401"
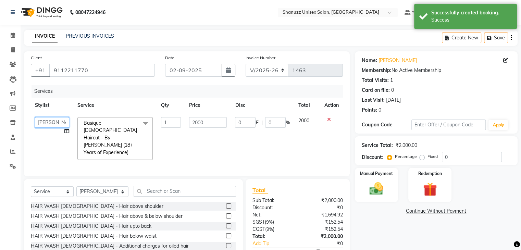
click at [55, 121] on select "[PERSON_NAME] AFZAN [PERSON_NAME] [PERSON_NAME] [PERSON_NAME] Derma Dynamics [P…" at bounding box center [52, 122] width 34 height 11
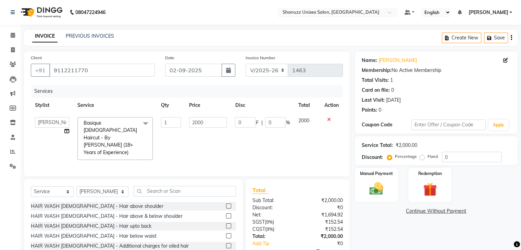
select select "59304"
click at [145, 186] on input "text" at bounding box center [185, 191] width 102 height 11
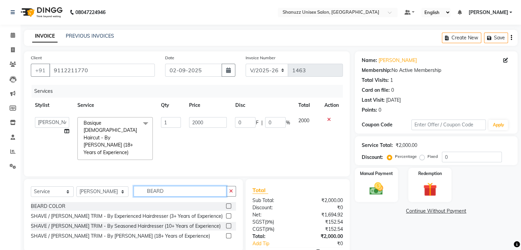
type input "BEARD"
click at [230, 213] on label at bounding box center [228, 215] width 5 height 5
click at [230, 214] on input "checkbox" at bounding box center [228, 216] width 4 height 4
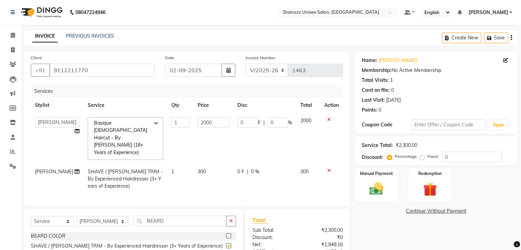
checkbox input "false"
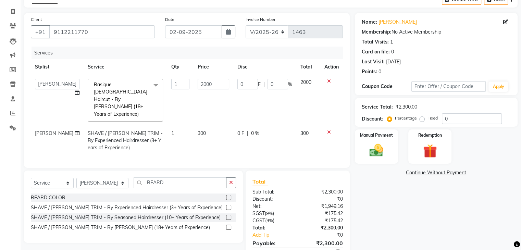
scroll to position [60, 0]
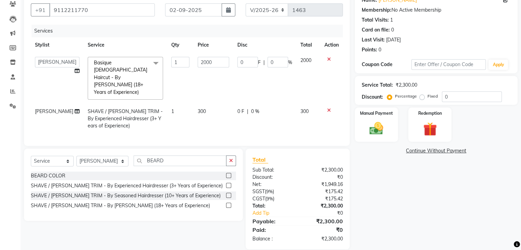
click at [328, 108] on icon at bounding box center [329, 110] width 4 height 5
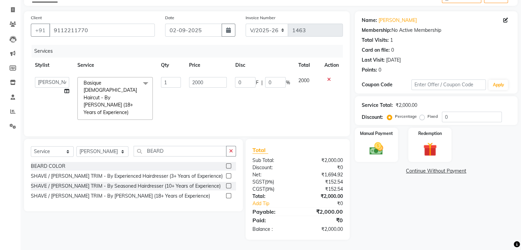
scroll to position [31, 0]
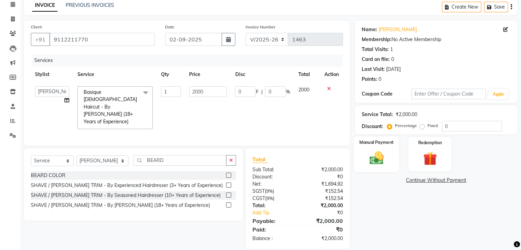
click at [381, 145] on label "Manual Payment" at bounding box center [376, 142] width 34 height 7
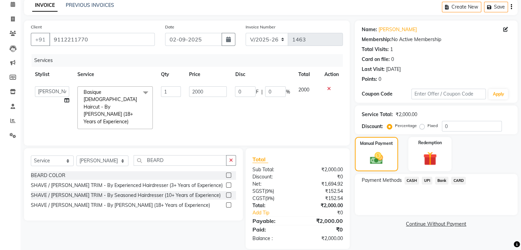
click at [411, 177] on div "CASH" at bounding box center [410, 181] width 17 height 9
click at [413, 179] on span "CASH" at bounding box center [412, 181] width 15 height 8
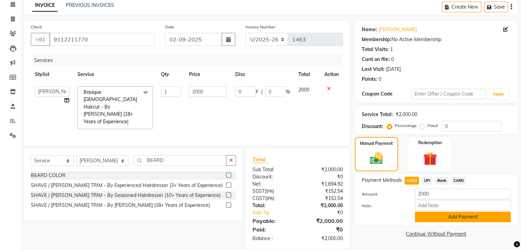
click at [439, 217] on button "Add Payment" at bounding box center [463, 217] width 96 height 11
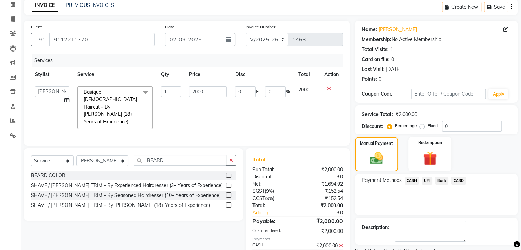
scroll to position [59, 0]
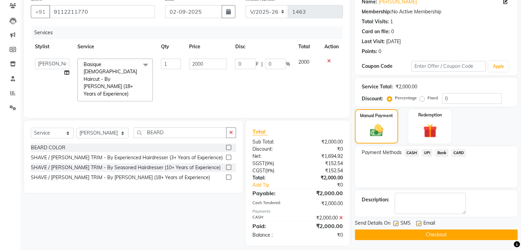
click at [395, 222] on label at bounding box center [395, 223] width 5 height 5
click at [395, 222] on input "checkbox" at bounding box center [395, 224] width 4 height 4
checkbox input "false"
click at [409, 236] on button "Checkout" at bounding box center [436, 234] width 163 height 11
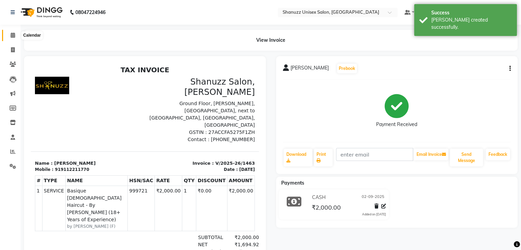
click at [15, 34] on icon at bounding box center [13, 35] width 4 height 5
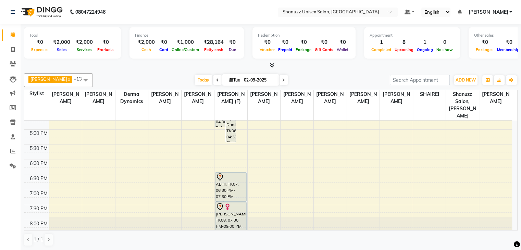
scroll to position [230, 0]
click at [197, 166] on div "9:00 AM 9:30 AM 10:00 AM 10:30 AM 11:00 AM 11:30 AM 12:00 PM 12:30 PM 1:00 PM 1…" at bounding box center [268, 70] width 488 height 361
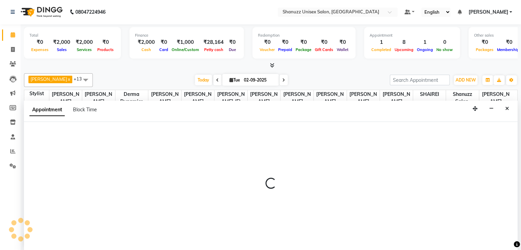
select select "59231"
select select "tentative"
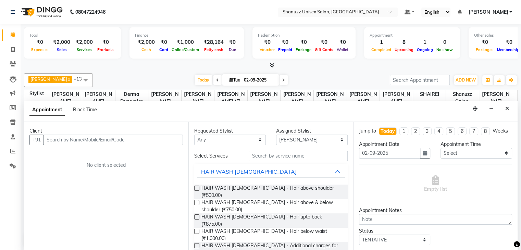
click at [87, 139] on input "text" at bounding box center [113, 140] width 139 height 11
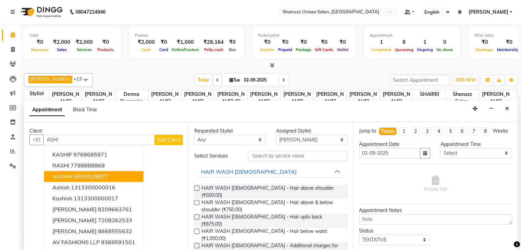
click at [95, 176] on ngb-highlight "9930528877" at bounding box center [91, 176] width 34 height 7
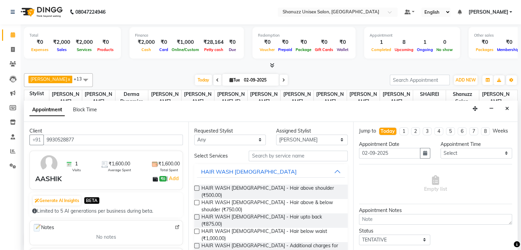
type input "9930528877"
click at [274, 155] on input "text" at bounding box center [298, 156] width 99 height 11
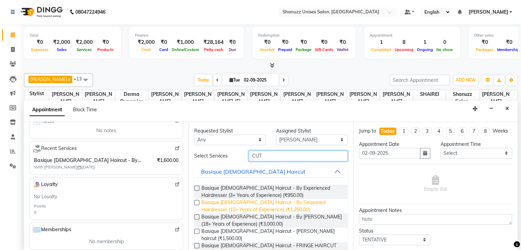
scroll to position [44, 0]
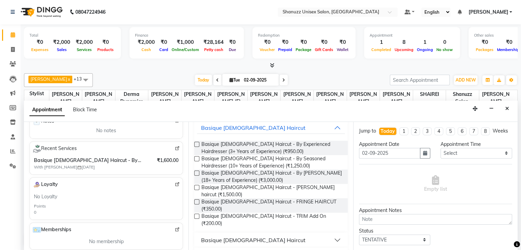
type input "CUT"
click at [258, 236] on div "Basique [DEMOGRAPHIC_DATA] Haircut" at bounding box center [253, 240] width 104 height 8
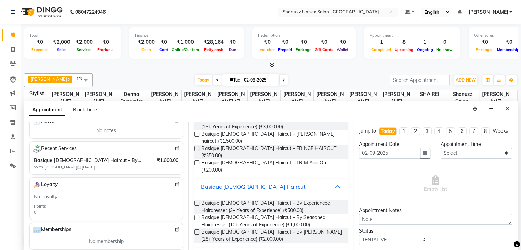
scroll to position [98, 0]
click at [197, 215] on label at bounding box center [196, 217] width 5 height 5
click at [197, 216] on input "checkbox" at bounding box center [196, 218] width 4 height 4
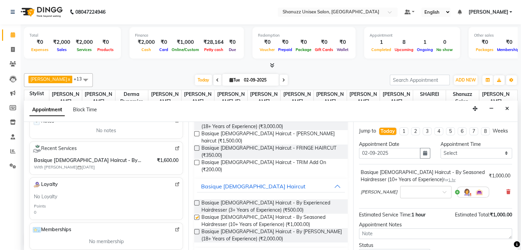
checkbox input "false"
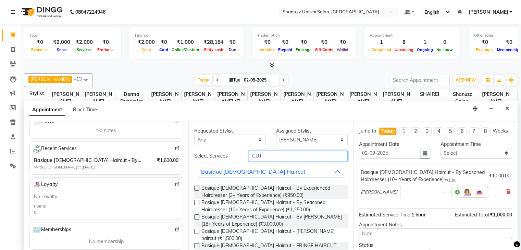
click at [283, 154] on input "CUT" at bounding box center [298, 156] width 99 height 11
type input "C"
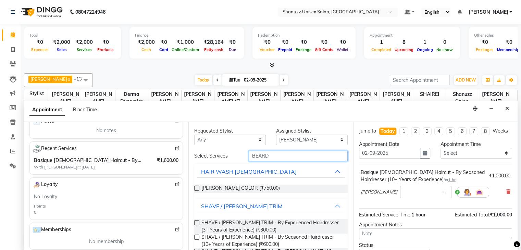
type input "BEARD"
click at [197, 236] on label at bounding box center [196, 237] width 5 height 5
click at [197, 236] on input "checkbox" at bounding box center [196, 238] width 4 height 4
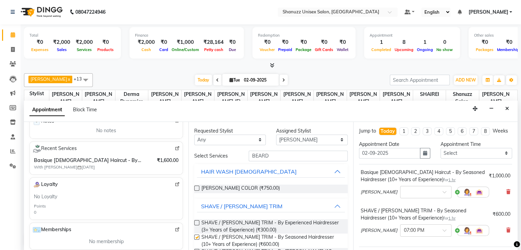
checkbox input "false"
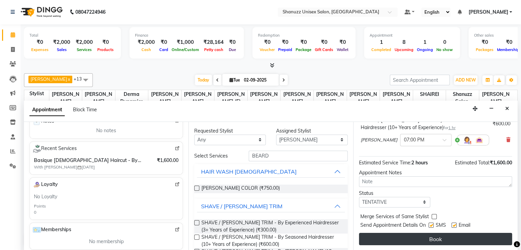
click at [435, 242] on button "Book" at bounding box center [435, 239] width 153 height 12
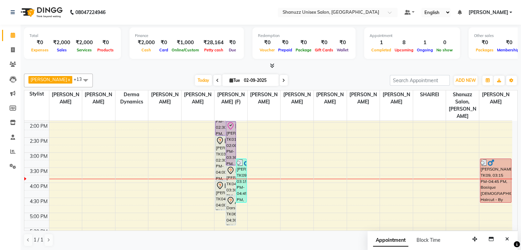
scroll to position [149, 0]
click at [66, 162] on div "9:00 AM 9:30 AM 10:00 AM 10:30 AM 11:00 AM 11:30 AM 12:00 PM 12:30 PM 1:00 PM 1…" at bounding box center [268, 152] width 488 height 361
select select "59236"
select select "tentative"
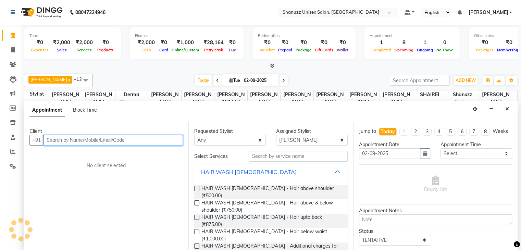
scroll to position [0, 0]
click at [53, 139] on input "text" at bounding box center [113, 140] width 139 height 11
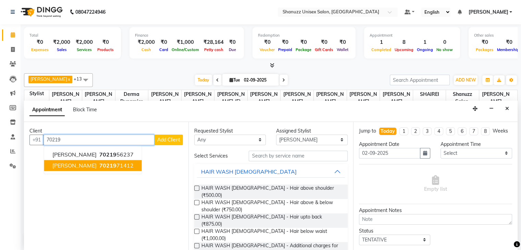
click at [99, 163] on span "70219" at bounding box center [107, 165] width 17 height 7
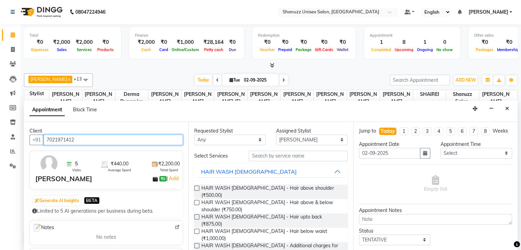
type input "7021971412"
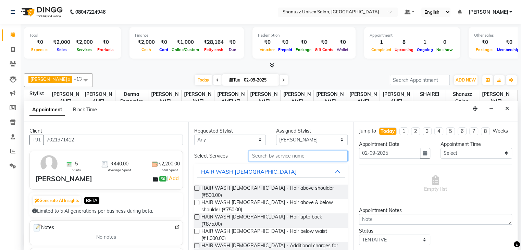
click at [269, 156] on input "text" at bounding box center [298, 156] width 99 height 11
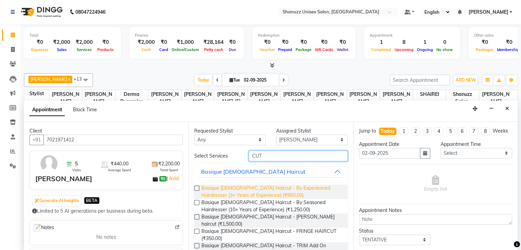
scroll to position [29, 0]
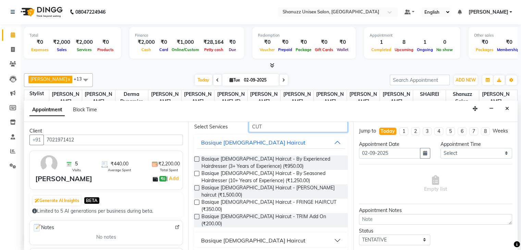
type input "CUT"
click at [242, 236] on div "Basique [DEMOGRAPHIC_DATA] Haircut" at bounding box center [253, 240] width 104 height 8
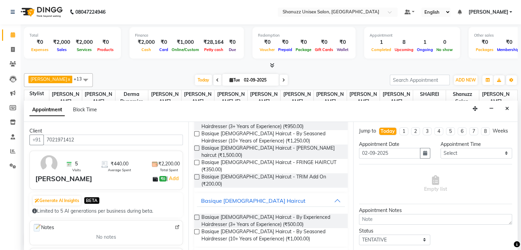
click at [197, 215] on label at bounding box center [196, 217] width 5 height 5
click at [197, 216] on input "checkbox" at bounding box center [196, 218] width 4 height 4
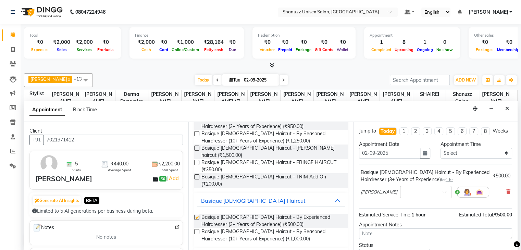
checkbox input "false"
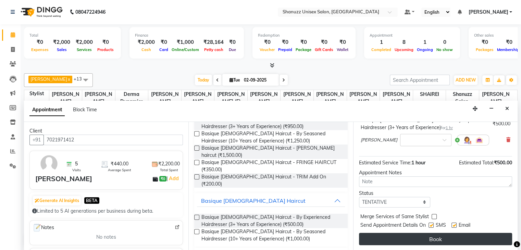
click at [435, 236] on button "Book" at bounding box center [435, 239] width 153 height 12
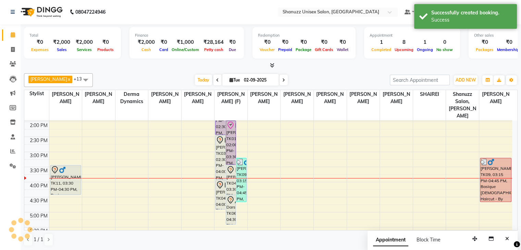
scroll to position [0, 0]
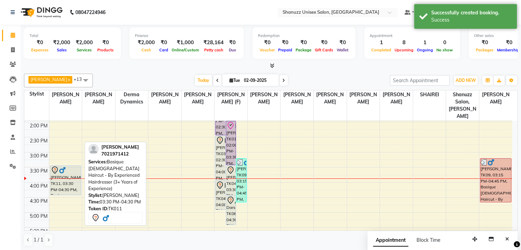
click at [74, 166] on div at bounding box center [66, 170] width 30 height 8
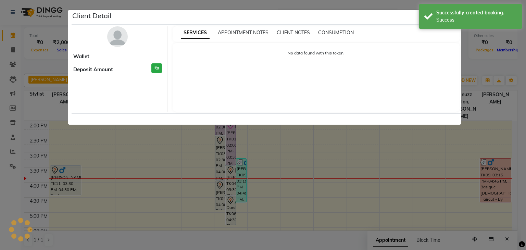
select select "7"
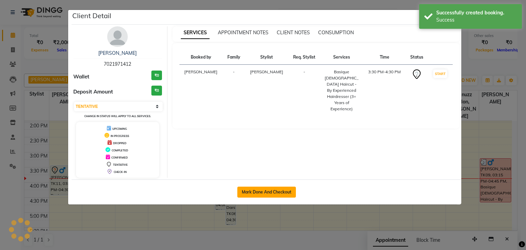
click at [243, 190] on button "Mark Done And Checkout" at bounding box center [266, 192] width 59 height 11
select select "service"
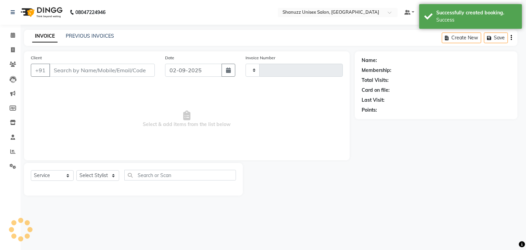
type input "1464"
select select "7102"
type input "7021971412"
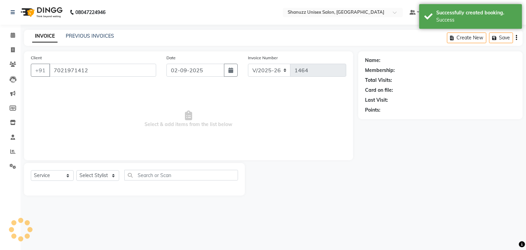
select select "59236"
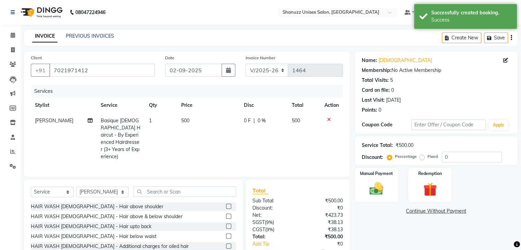
scroll to position [39, 0]
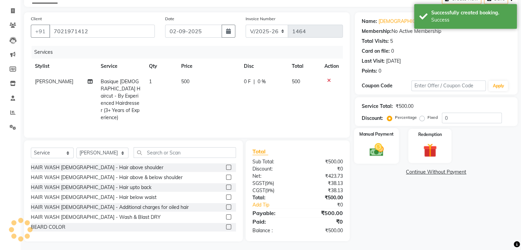
click at [381, 152] on img at bounding box center [376, 150] width 23 height 16
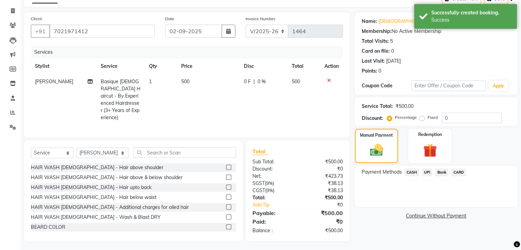
click at [426, 171] on span "UPI" at bounding box center [427, 173] width 11 height 8
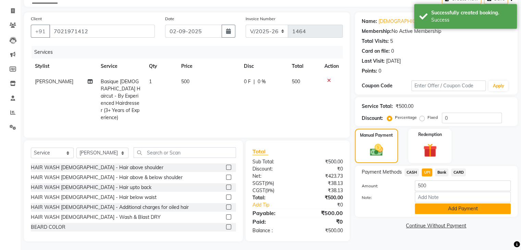
click at [435, 208] on button "Add Payment" at bounding box center [463, 208] width 96 height 11
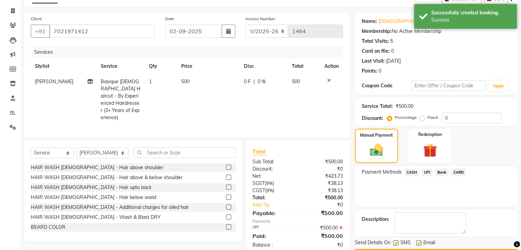
scroll to position [59, 0]
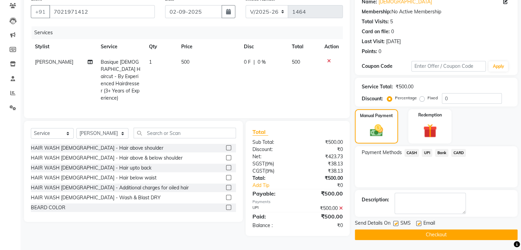
click at [395, 223] on label at bounding box center [395, 223] width 5 height 5
click at [395, 223] on input "checkbox" at bounding box center [395, 224] width 4 height 4
checkbox input "false"
click at [402, 232] on button "Checkout" at bounding box center [436, 234] width 163 height 11
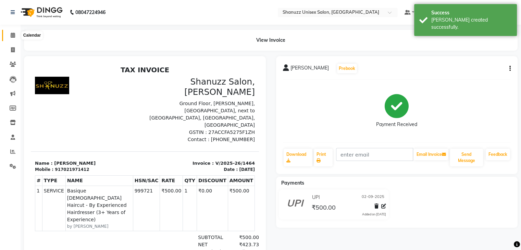
click at [14, 34] on icon at bounding box center [13, 35] width 4 height 5
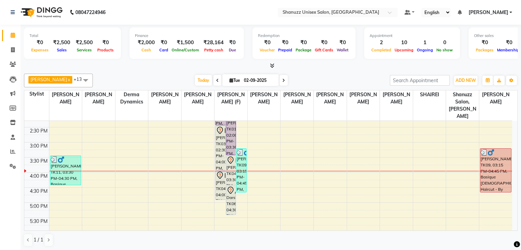
scroll to position [156, 0]
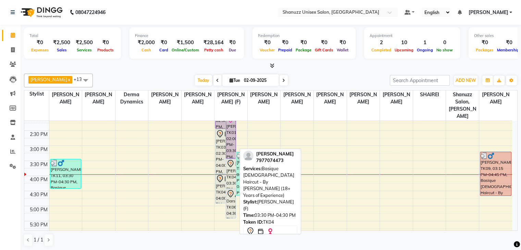
click at [233, 161] on div "[PERSON_NAME], TK04, 03:30 PM-04:30 PM, Basique [DEMOGRAPHIC_DATA] Haircut - By…" at bounding box center [231, 173] width 10 height 29
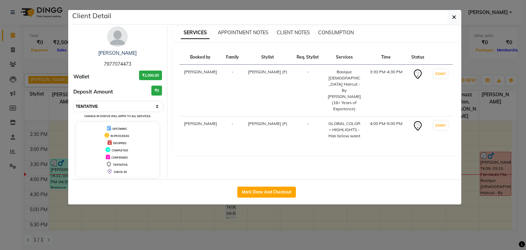
click at [138, 103] on select "Select IN SERVICE CONFIRMED TENTATIVE CHECK IN MARK DONE DROPPED UPCOMING" at bounding box center [118, 107] width 89 height 10
select select "1"
click at [74, 102] on select "Select IN SERVICE CONFIRMED TENTATIVE CHECK IN MARK DONE DROPPED UPCOMING" at bounding box center [118, 107] width 89 height 10
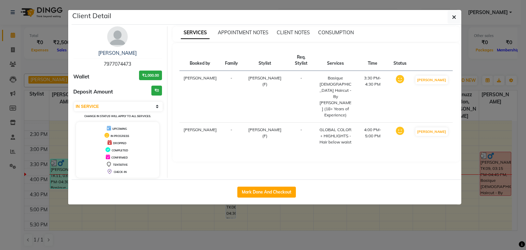
click at [156, 214] on ngb-modal-window "Client Detail TRIZA MOTHAY 7977074473 Wallet ₹1,000.00 Deposit Amount ₹0 Select…" at bounding box center [263, 125] width 526 height 250
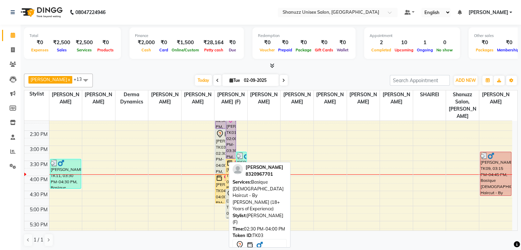
click at [223, 139] on div "[PERSON_NAME], TK03, 02:30 PM-04:00 PM, Basique [DEMOGRAPHIC_DATA] Haircut - By…" at bounding box center [220, 151] width 10 height 44
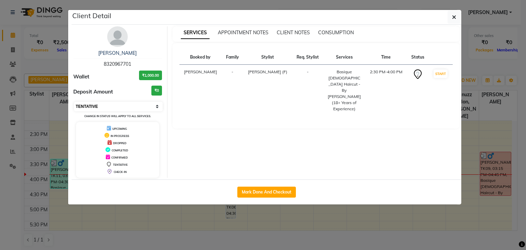
click at [116, 103] on select "Select IN SERVICE CONFIRMED TENTATIVE CHECK IN MARK DONE DROPPED UPCOMING" at bounding box center [118, 107] width 89 height 10
select select "1"
click at [74, 102] on select "Select IN SERVICE CONFIRMED TENTATIVE CHECK IN MARK DONE DROPPED UPCOMING" at bounding box center [118, 107] width 89 height 10
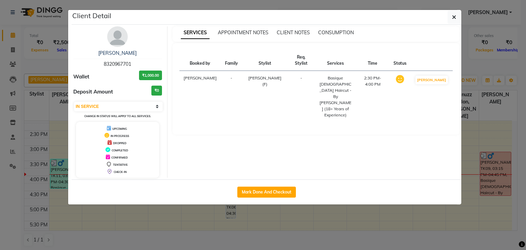
click at [176, 229] on ngb-modal-window "Client Detail JATIN 8320967701 Wallet ₹1,000.00 Deposit Amount ₹0 Select IN SER…" at bounding box center [263, 125] width 526 height 250
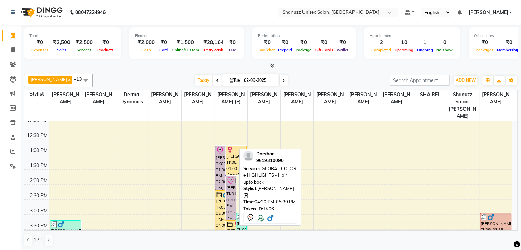
scroll to position [96, 0]
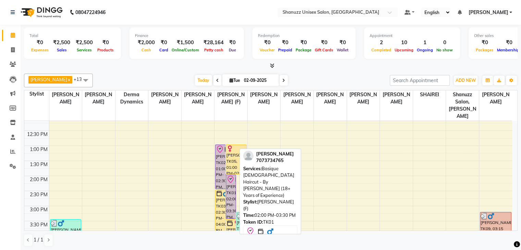
click at [233, 181] on div "[PERSON_NAME], TK01, 02:00 PM-03:30 PM, Basique [DEMOGRAPHIC_DATA] Haircut - By…" at bounding box center [231, 197] width 10 height 44
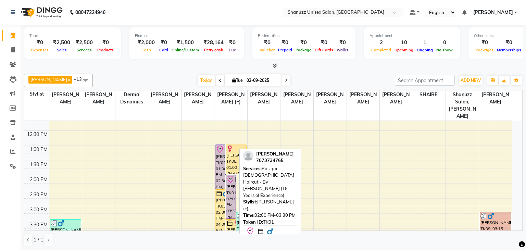
select select "8"
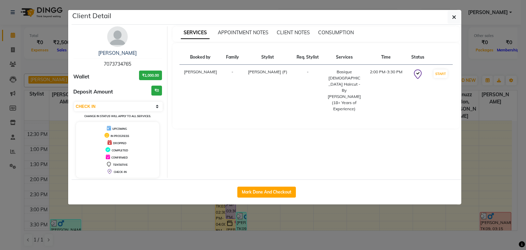
click at [188, 214] on ngb-modal-window "Client Detail mohd irfan 7073734765 Wallet ₹1,000.00 Deposit Amount ₹0 Select I…" at bounding box center [263, 125] width 526 height 250
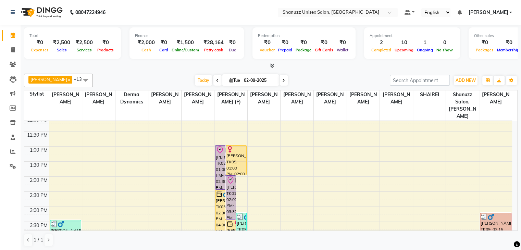
scroll to position [95, 0]
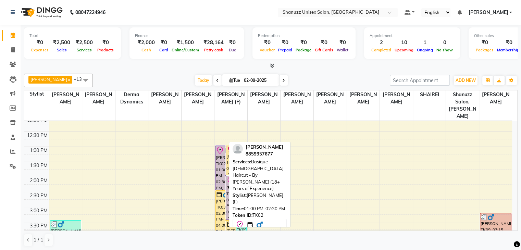
click at [222, 152] on div "[PERSON_NAME], TK02, 01:00 PM-02:30 PM, Basique [DEMOGRAPHIC_DATA] Haircut - By…" at bounding box center [220, 168] width 10 height 44
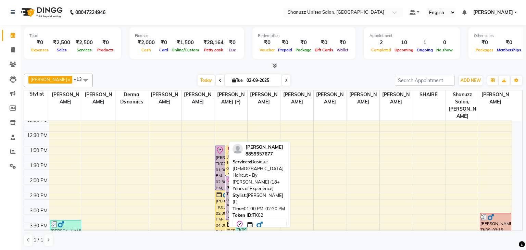
select select "8"
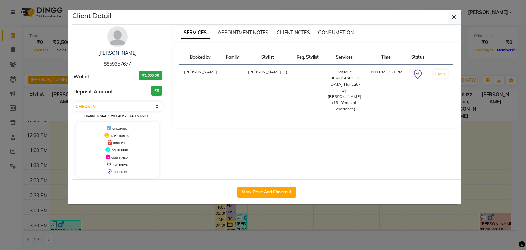
click at [275, 214] on ngb-modal-window "Client Detail YAMEEN SONUBHAI 8859357677 Wallet ₹1,000.00 Deposit Amount ₹0 Sel…" at bounding box center [263, 125] width 526 height 250
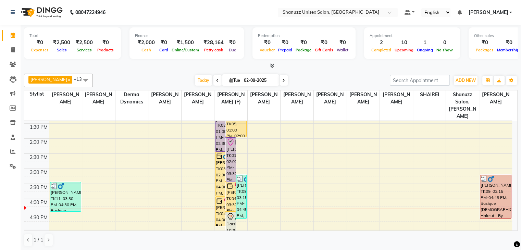
scroll to position [132, 0]
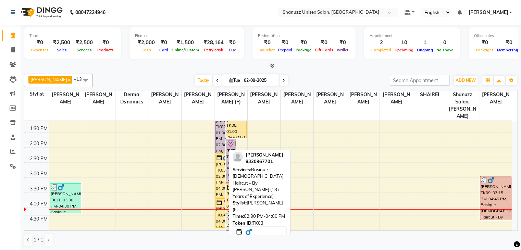
click at [220, 158] on div "[PERSON_NAME], TK03, 02:30 PM-04:00 PM, Basique [DEMOGRAPHIC_DATA] Haircut - By…" at bounding box center [220, 176] width 10 height 44
select select "1"
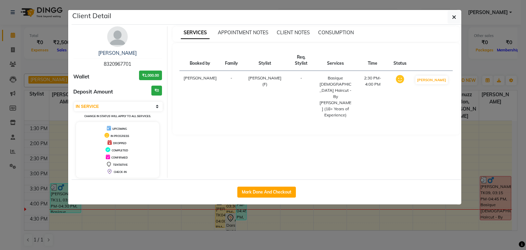
click at [123, 64] on span "8320967701" at bounding box center [117, 64] width 27 height 6
copy span "8320967701"
click at [37, 61] on ngb-modal-window "Client Detail JATIN 8320967701 Wallet ₹1,000.00 Deposit Amount ₹0 Select IN SER…" at bounding box center [263, 125] width 526 height 250
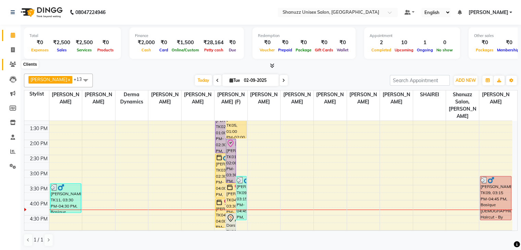
click at [13, 67] on span at bounding box center [13, 65] width 12 height 8
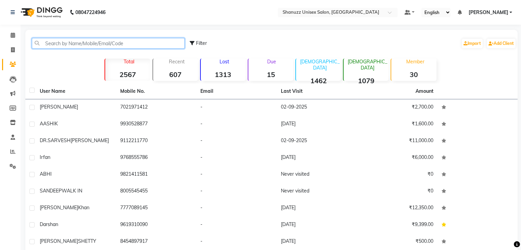
click at [91, 40] on input "text" at bounding box center [108, 43] width 153 height 11
paste input "8320967701"
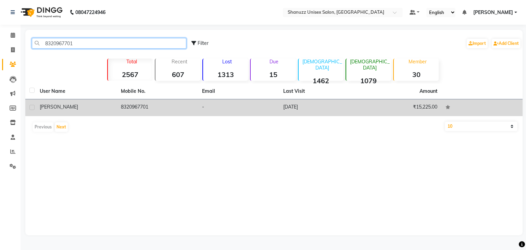
type input "8320967701"
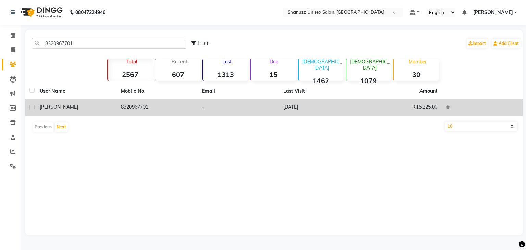
click at [154, 105] on td "8320967701" at bounding box center [157, 107] width 81 height 17
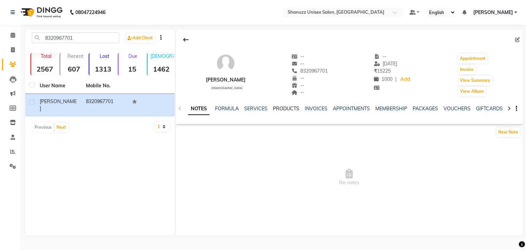
click at [274, 109] on link "PRODUCTS" at bounding box center [286, 108] width 26 height 6
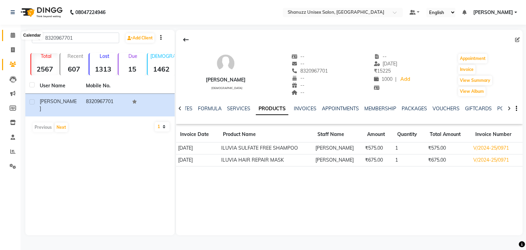
click at [15, 36] on icon at bounding box center [13, 35] width 4 height 5
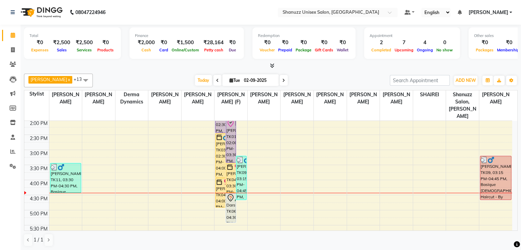
scroll to position [152, 0]
click at [302, 170] on div "9:00 AM 9:30 AM 10:00 AM 10:30 AM 11:00 AM 11:30 AM 12:00 PM 12:30 PM 1:00 PM 1…" at bounding box center [268, 149] width 488 height 361
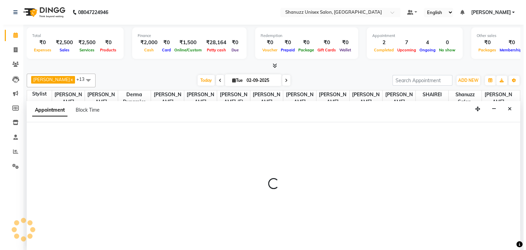
scroll to position [0, 0]
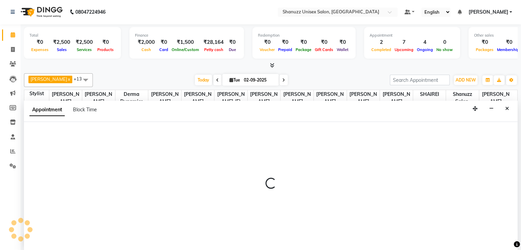
select select "85364"
select select "tentative"
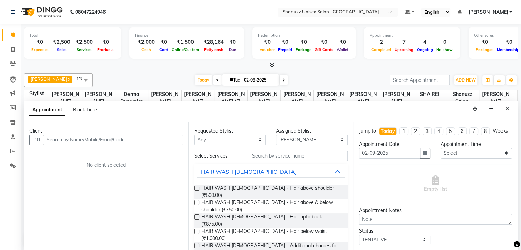
click at [114, 139] on input "text" at bounding box center [113, 140] width 139 height 11
type input "8256050603"
click at [163, 141] on span "Add Client" at bounding box center [168, 140] width 23 height 6
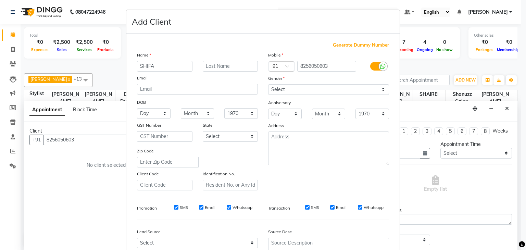
type input "SHIFA"
click at [203, 66] on input "text" at bounding box center [230, 66] width 55 height 11
type input "KHAN"
click at [286, 92] on select "Select [DEMOGRAPHIC_DATA] [DEMOGRAPHIC_DATA] Other Prefer Not To Say" at bounding box center [328, 89] width 121 height 11
select select "[DEMOGRAPHIC_DATA]"
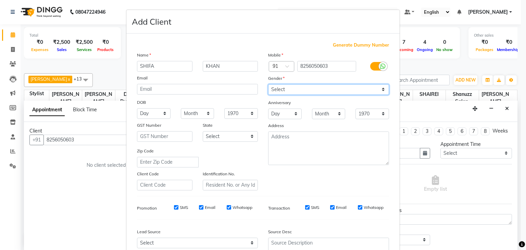
click at [268, 85] on select "Select [DEMOGRAPHIC_DATA] [DEMOGRAPHIC_DATA] Other Prefer Not To Say" at bounding box center [328, 89] width 121 height 11
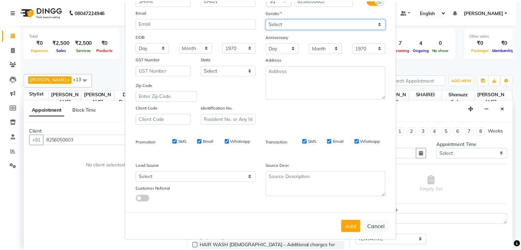
scroll to position [69, 0]
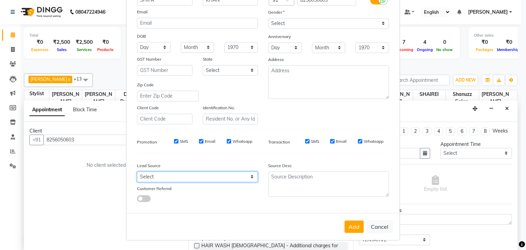
click at [245, 172] on select "Select Walk-in Referral Internet Friend Word of Mouth Advertisement Facebook Ju…" at bounding box center [197, 177] width 121 height 11
select select "49174"
click at [137, 172] on select "Select Walk-in Referral Internet Friend Word of Mouth Advertisement Facebook Ju…" at bounding box center [197, 177] width 121 height 11
click at [352, 225] on button "Add" at bounding box center [354, 227] width 19 height 12
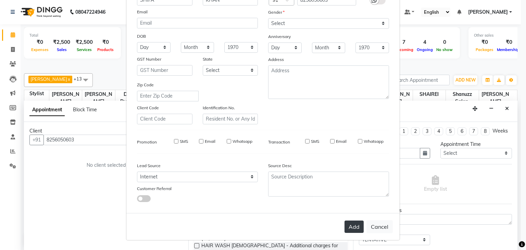
select select
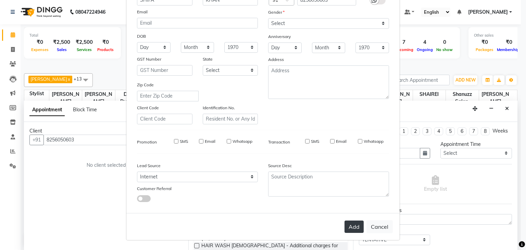
select select
checkbox input "false"
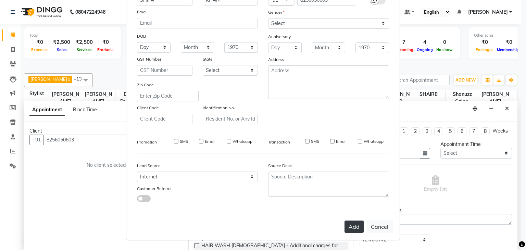
checkbox input "false"
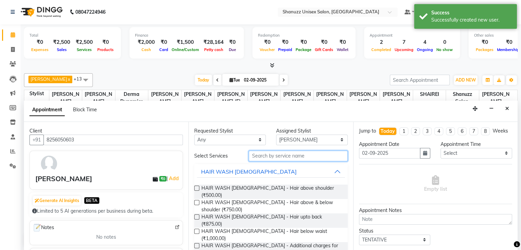
click at [298, 151] on input "text" at bounding box center [298, 156] width 99 height 11
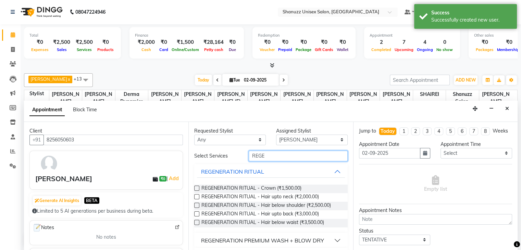
type input "REGE"
click at [196, 214] on label at bounding box center [196, 213] width 5 height 5
click at [196, 214] on input "checkbox" at bounding box center [196, 214] width 4 height 4
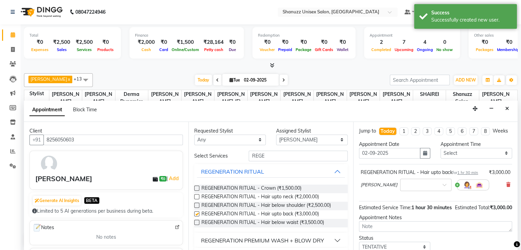
checkbox input "false"
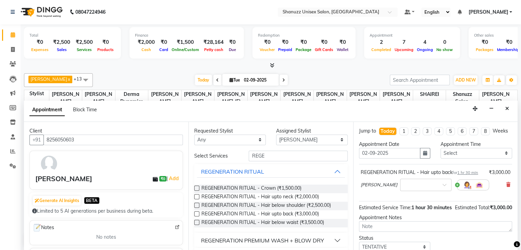
click at [190, 211] on div "Requested Stylist Any ADNAN ANSARI AFZAN ANSARI ARVIND SURYAWANSHI ASMA SHAIKH …" at bounding box center [270, 186] width 164 height 129
click at [63, 139] on input "8256050603" at bounding box center [113, 140] width 139 height 11
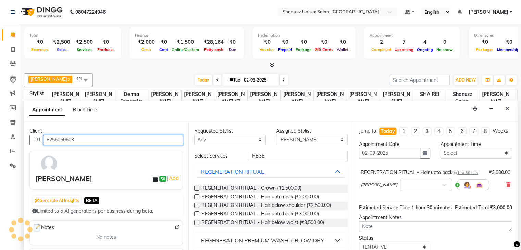
click at [63, 139] on input "8256050603" at bounding box center [113, 140] width 139 height 11
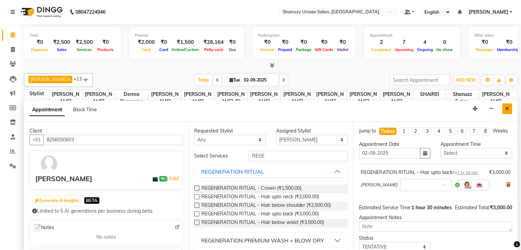
click at [504, 107] on button "Close" at bounding box center [507, 108] width 10 height 11
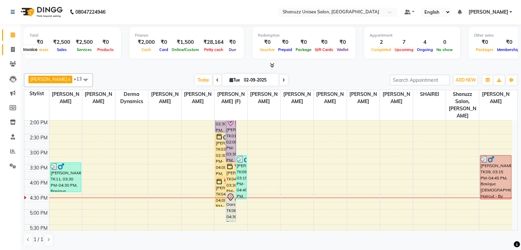
click at [13, 51] on icon at bounding box center [13, 49] width 4 height 5
select select "7102"
select select "service"
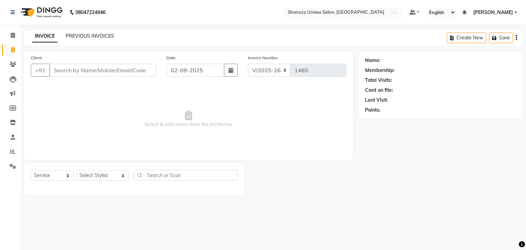
click at [76, 37] on link "PREVIOUS INVOICES" at bounding box center [90, 36] width 48 height 6
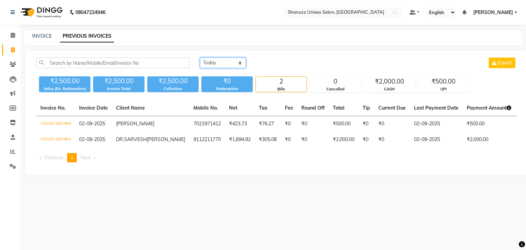
click at [217, 63] on select "Today Yesterday Custom Range" at bounding box center [223, 63] width 46 height 11
select select "range"
click at [200, 58] on select "Today Yesterday Custom Range" at bounding box center [223, 63] width 46 height 11
click at [272, 66] on input "02-09-2025" at bounding box center [279, 63] width 48 height 10
select select "9"
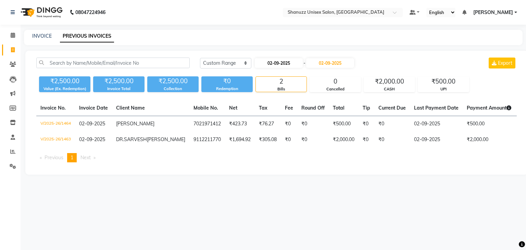
select select "2025"
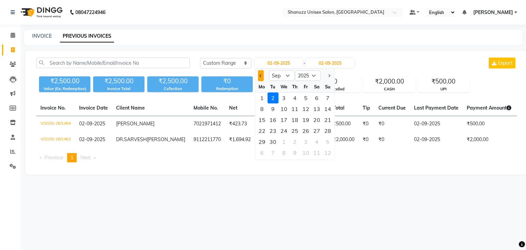
click at [263, 74] on button "Previous month" at bounding box center [261, 75] width 6 height 11
select select "8"
click at [309, 120] on div "15" at bounding box center [305, 119] width 11 height 11
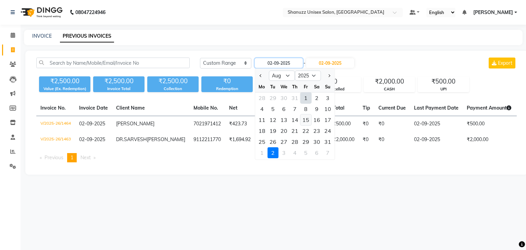
type input "[DATE]"
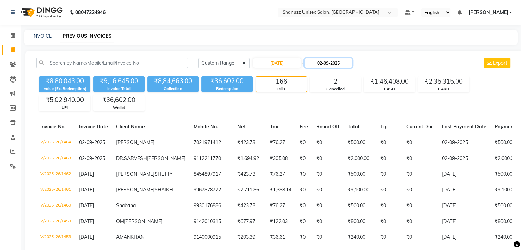
click at [340, 61] on input "02-09-2025" at bounding box center [329, 63] width 48 height 10
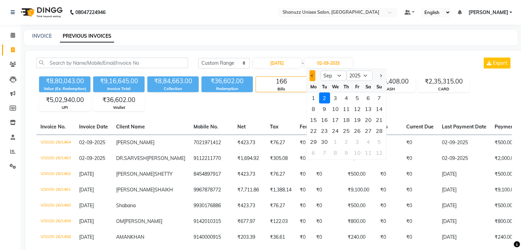
click at [312, 74] on span "Previous month" at bounding box center [312, 75] width 3 height 3
select select "8"
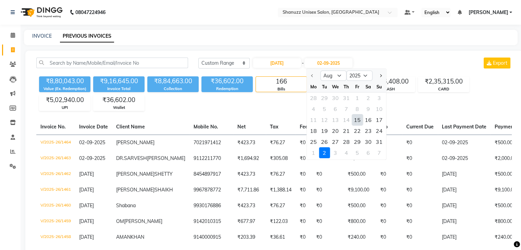
click at [360, 122] on div "15" at bounding box center [357, 119] width 11 height 11
type input "[DATE]"
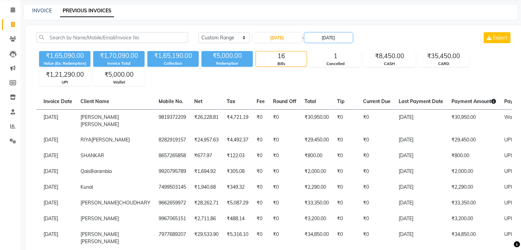
scroll to position [23, 0]
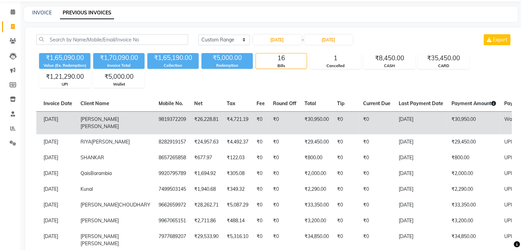
click at [223, 131] on td "₹4,721.19" at bounding box center [238, 122] width 30 height 23
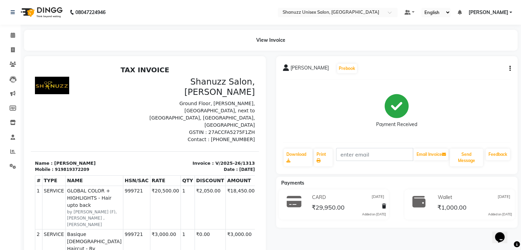
click at [282, 231] on div "[PERSON_NAME] Prebook Payment Received Download Print Email Invoice Send Messag…" at bounding box center [397, 233] width 252 height 354
click at [14, 50] on icon at bounding box center [13, 49] width 4 height 5
select select "7102"
select select "service"
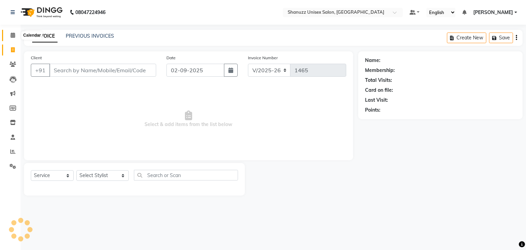
click at [12, 34] on icon at bounding box center [13, 35] width 4 height 5
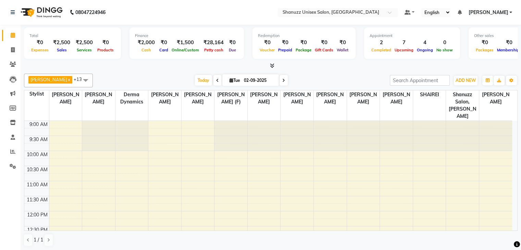
click at [230, 82] on span "Tue" at bounding box center [235, 80] width 14 height 5
select select "9"
select select "2025"
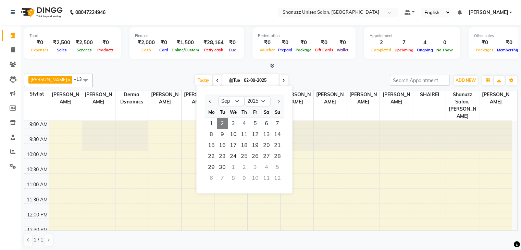
click at [296, 75] on div "[DATE] [DATE] Jan Feb Mar Apr May Jun [DATE] Aug Sep Oct Nov [DATE] 2016 2017 2…" at bounding box center [241, 80] width 290 height 10
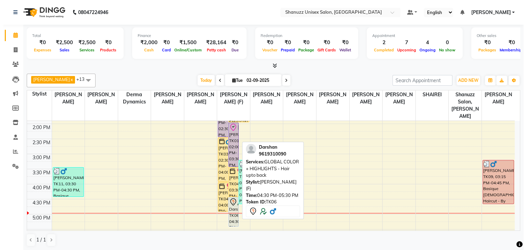
scroll to position [145, 0]
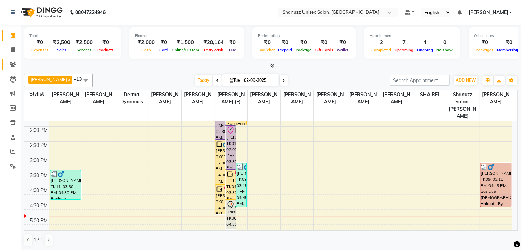
click at [17, 69] on link "Clients" at bounding box center [10, 64] width 16 height 11
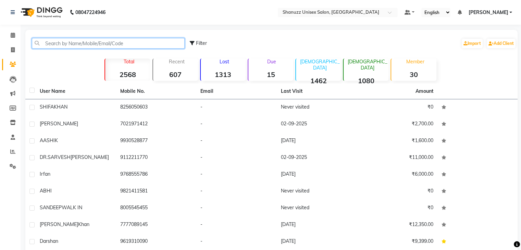
click at [71, 44] on input "text" at bounding box center [108, 43] width 153 height 11
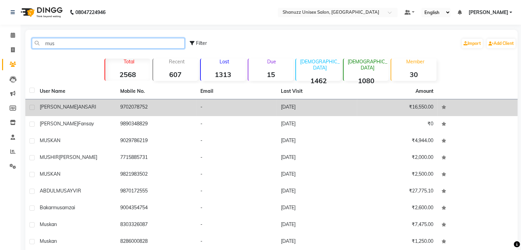
type input "mus"
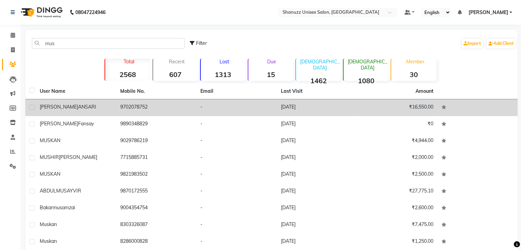
click at [134, 105] on td "9702078752" at bounding box center [156, 107] width 80 height 17
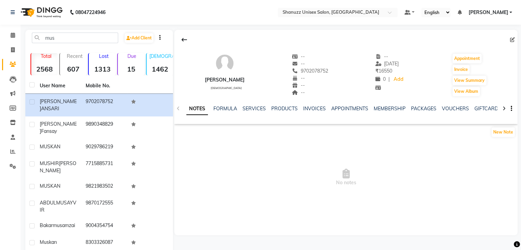
click at [344, 104] on div "NOTES FORMULA SERVICES PRODUCTS INVOICES APPOINTMENTS MEMBERSHIP PACKAGES VOUCH…" at bounding box center [345, 109] width 343 height 24
click at [316, 108] on link "INVOICES" at bounding box center [314, 108] width 23 height 6
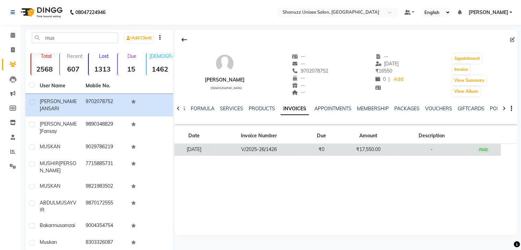
click at [369, 146] on td "₹17,550.00" at bounding box center [368, 150] width 58 height 12
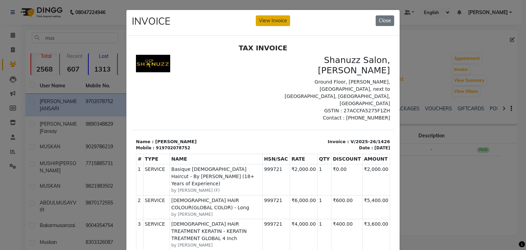
click at [281, 18] on button "View Invoice" at bounding box center [273, 20] width 34 height 11
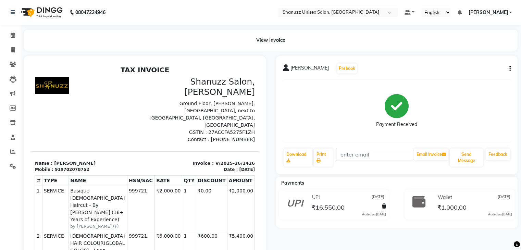
click at [509, 69] on icon "button" at bounding box center [509, 69] width 1 height 0
click at [443, 71] on div "Edit Item Staff" at bounding box center [464, 73] width 70 height 9
select select "59304"
select select "59235"
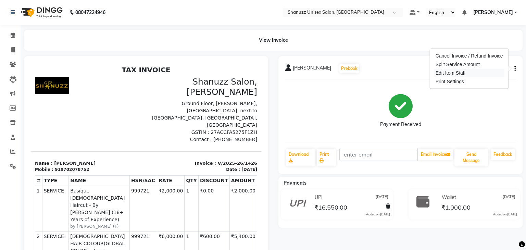
select select "59235"
select select "59236"
select select "59235"
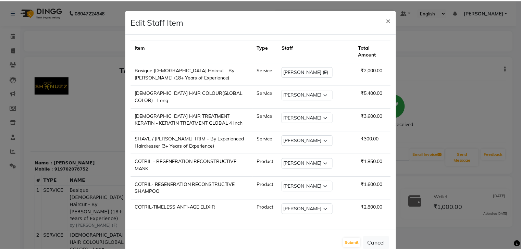
scroll to position [8, 0]
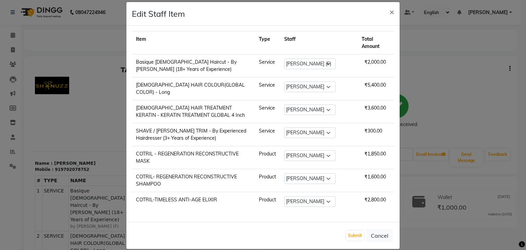
click at [452, 111] on ngb-modal-window "Edit Staff Item × Item Type Staff Total Amount Basique [DEMOGRAPHIC_DATA] Hairc…" at bounding box center [263, 125] width 526 height 250
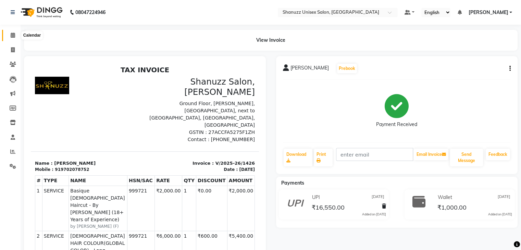
click at [12, 33] on icon at bounding box center [13, 35] width 4 height 5
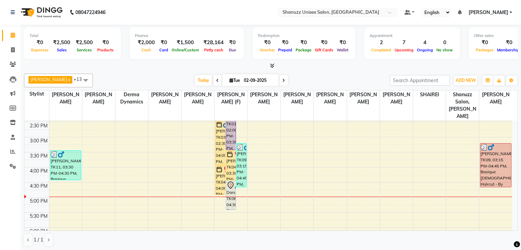
scroll to position [164, 0]
click at [397, 177] on div "9:00 AM 9:30 AM 10:00 AM 10:30 AM 11:00 AM 11:30 AM 12:00 PM 12:30 PM 1:00 PM 1…" at bounding box center [268, 136] width 488 height 361
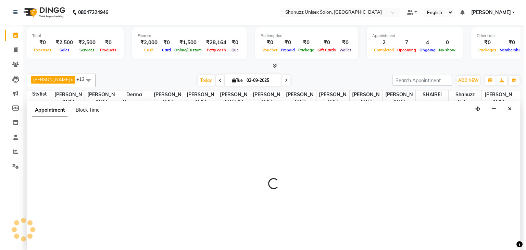
scroll to position [0, 0]
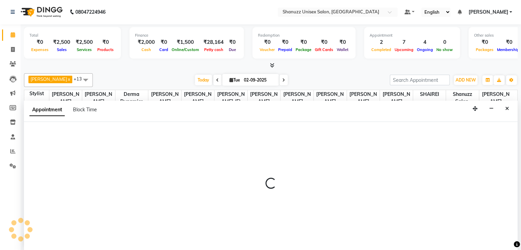
select select "78152"
select select "tentative"
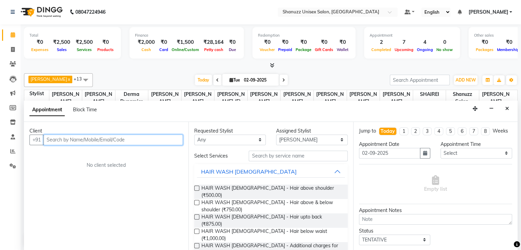
click at [141, 137] on input "text" at bounding box center [113, 140] width 139 height 11
type input "8800961891"
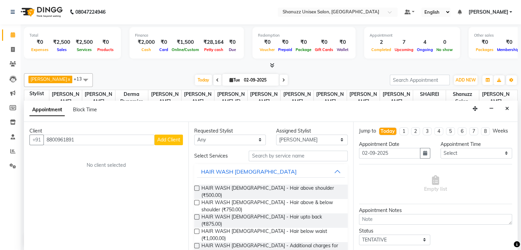
click at [173, 139] on span "Add Client" at bounding box center [168, 140] width 23 height 6
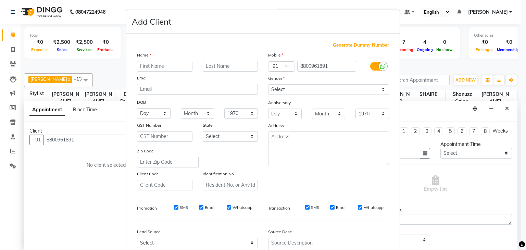
click at [160, 68] on input "text" at bounding box center [164, 66] width 55 height 11
type input "shanav"
click at [291, 86] on select "Select [DEMOGRAPHIC_DATA] [DEMOGRAPHIC_DATA] Other Prefer Not To Say" at bounding box center [328, 89] width 121 height 11
select select "[DEMOGRAPHIC_DATA]"
click at [268, 85] on select "Select [DEMOGRAPHIC_DATA] [DEMOGRAPHIC_DATA] Other Prefer Not To Say" at bounding box center [328, 89] width 121 height 11
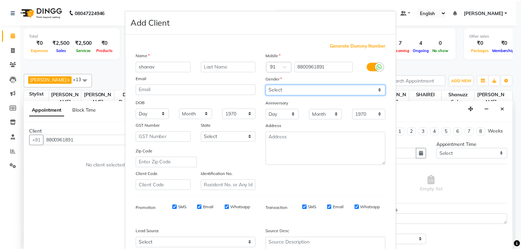
scroll to position [70, 0]
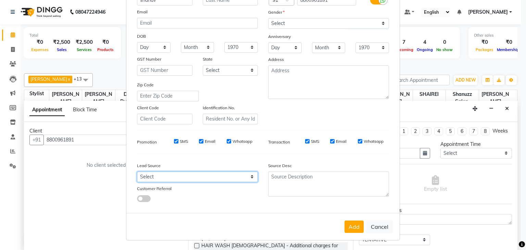
click at [206, 173] on select "Select Walk-in Referral Internet Friend Word of Mouth Advertisement Facebook Ju…" at bounding box center [197, 177] width 121 height 11
select select "49174"
click at [137, 172] on select "Select Walk-in Referral Internet Friend Word of Mouth Advertisement Facebook Ju…" at bounding box center [197, 177] width 121 height 11
click at [356, 225] on button "Add" at bounding box center [354, 227] width 19 height 12
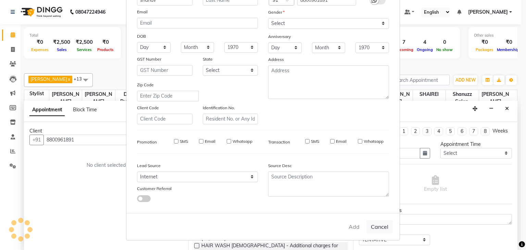
select select
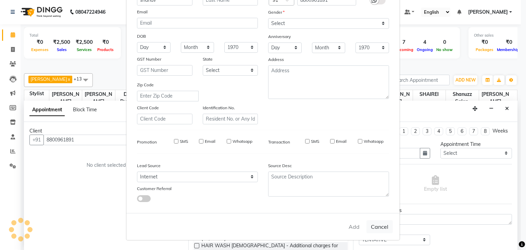
select select
checkbox input "false"
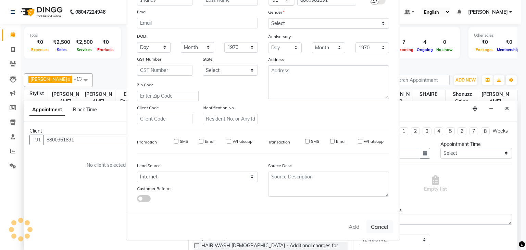
checkbox input "false"
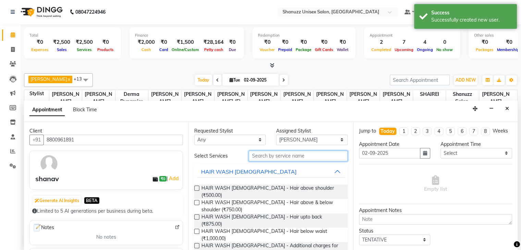
click at [264, 160] on input "text" at bounding box center [298, 156] width 99 height 11
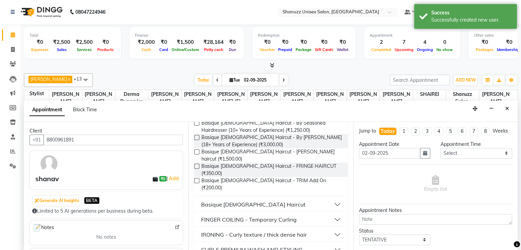
scroll to position [75, 0]
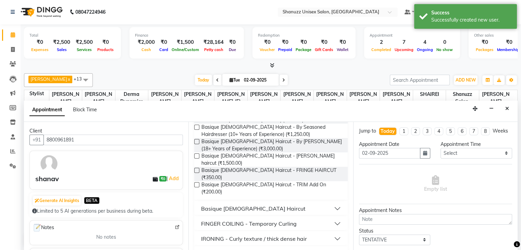
type input "cu"
click at [248, 204] on div "Basique [DEMOGRAPHIC_DATA] Haircut" at bounding box center [253, 208] width 104 height 8
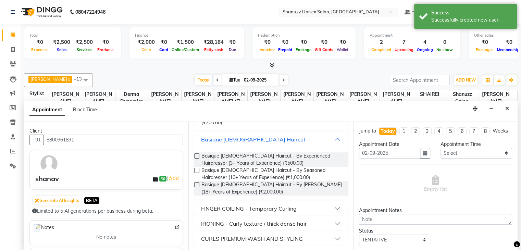
scroll to position [145, 0]
click at [197, 167] on label at bounding box center [196, 169] width 5 height 5
click at [197, 169] on input "checkbox" at bounding box center [196, 171] width 4 height 4
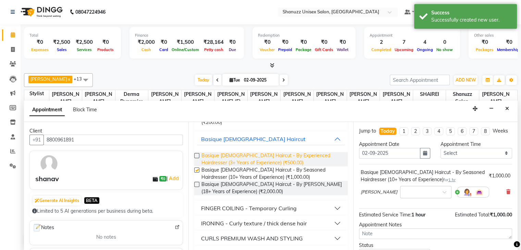
checkbox input "false"
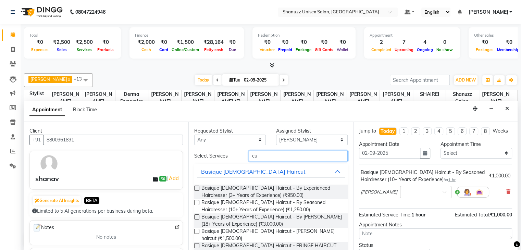
click at [260, 154] on input "cu" at bounding box center [298, 156] width 99 height 11
type input "c"
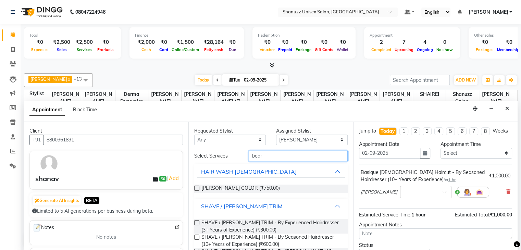
type input "bear"
click at [195, 236] on label at bounding box center [196, 237] width 5 height 5
click at [195, 236] on input "checkbox" at bounding box center [196, 238] width 4 height 4
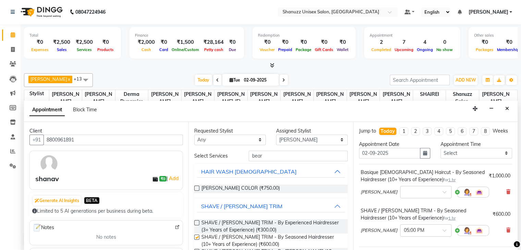
checkbox input "false"
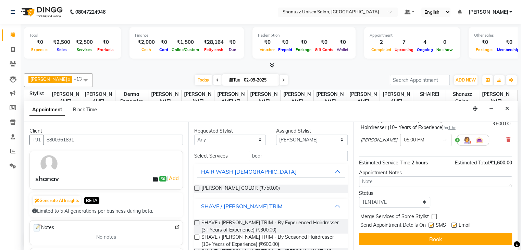
click at [430, 226] on label at bounding box center [430, 225] width 5 height 5
click at [430, 226] on input "checkbox" at bounding box center [430, 226] width 4 height 4
checkbox input "false"
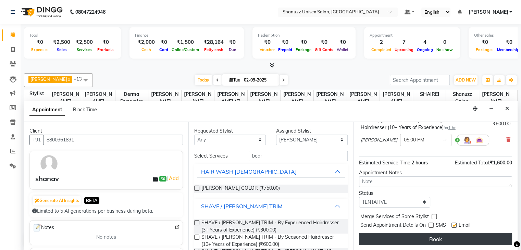
click at [432, 236] on button "Book" at bounding box center [435, 239] width 153 height 12
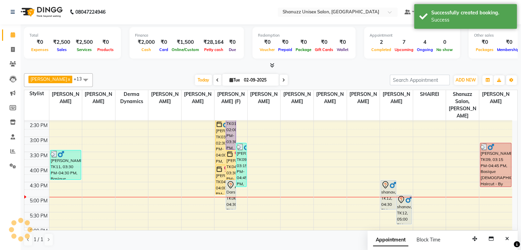
scroll to position [0, 0]
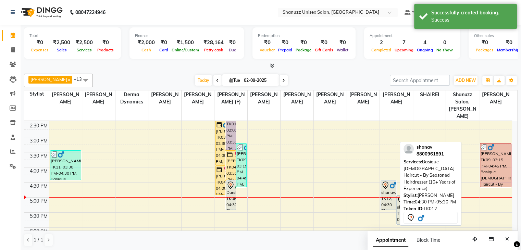
click at [384, 181] on icon at bounding box center [385, 185] width 8 height 8
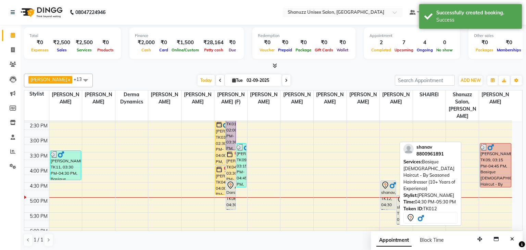
select select "7"
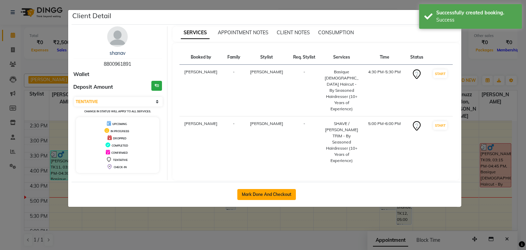
click at [262, 189] on button "Mark Done And Checkout" at bounding box center [266, 194] width 59 height 11
select select "7102"
select select "service"
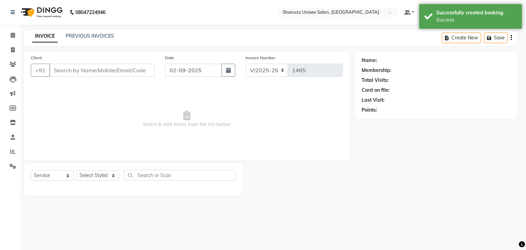
select select "3"
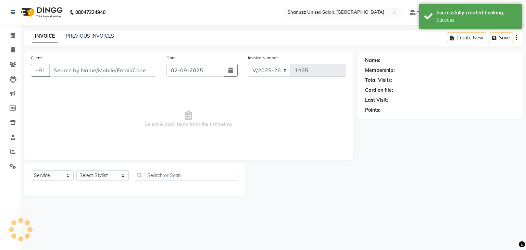
type input "8800961891"
select select "78152"
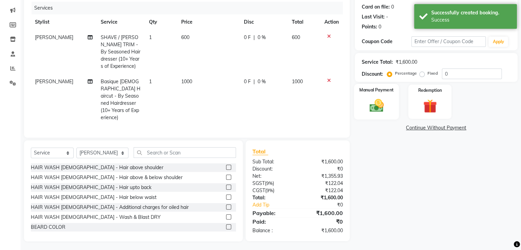
scroll to position [83, 0]
click at [366, 107] on img at bounding box center [376, 106] width 23 height 16
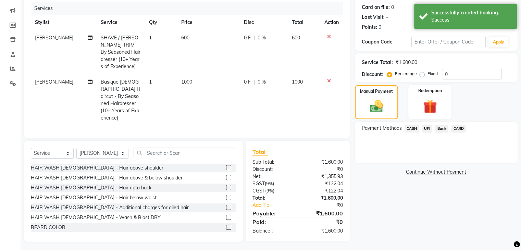
click at [426, 129] on span "UPI" at bounding box center [427, 129] width 11 height 8
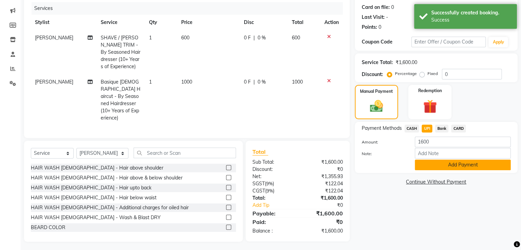
click at [436, 164] on button "Add Payment" at bounding box center [463, 165] width 96 height 11
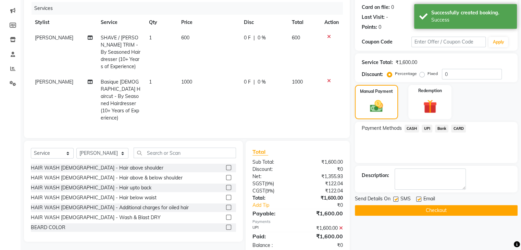
scroll to position [97, 0]
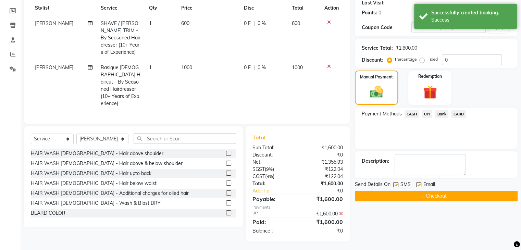
click at [395, 185] on label at bounding box center [395, 184] width 5 height 5
click at [395, 185] on input "checkbox" at bounding box center [395, 185] width 4 height 4
checkbox input "false"
click at [409, 195] on button "Checkout" at bounding box center [436, 196] width 163 height 11
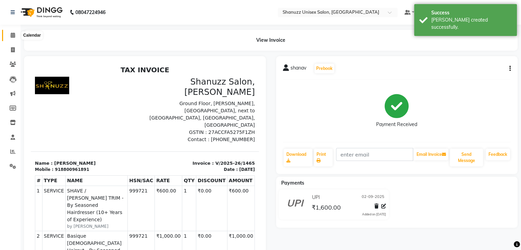
click at [11, 33] on icon at bounding box center [13, 35] width 4 height 5
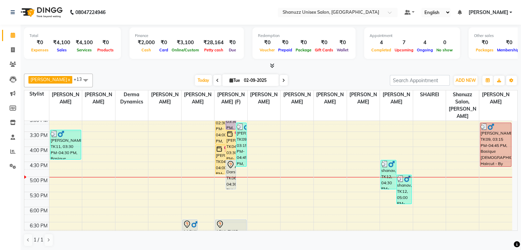
scroll to position [185, 0]
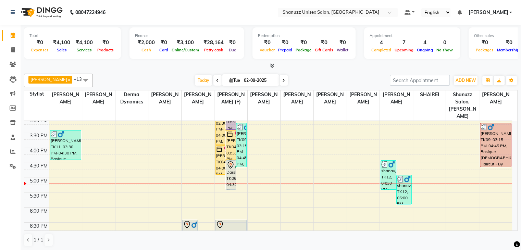
click at [268, 231] on div "[PERSON_NAME] x [PERSON_NAME] x [PERSON_NAME] x [PERSON_NAME] x [PERSON_NAME] (…" at bounding box center [271, 160] width 494 height 178
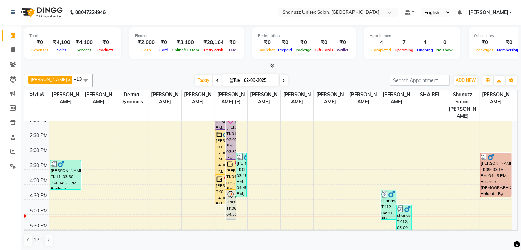
scroll to position [162, 0]
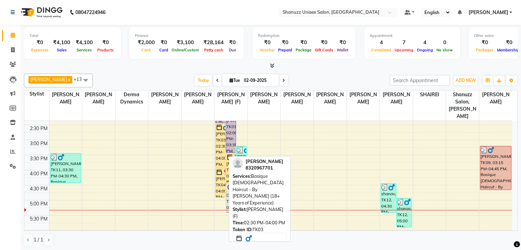
click at [222, 142] on div "[PERSON_NAME], TK03, 02:30 PM-04:00 PM, Basique [DEMOGRAPHIC_DATA] Haircut - By…" at bounding box center [220, 146] width 10 height 44
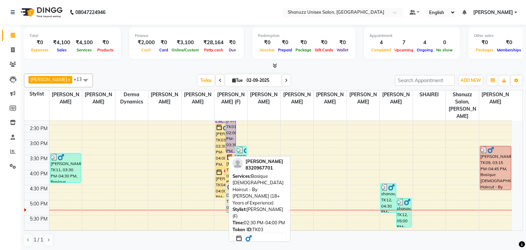
select select "1"
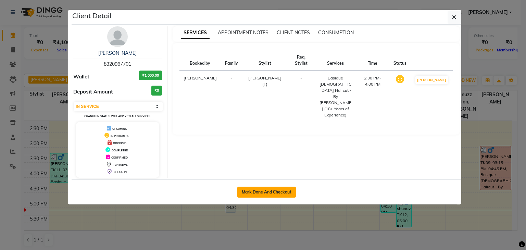
click at [274, 196] on button "Mark Done And Checkout" at bounding box center [266, 192] width 59 height 11
select select "service"
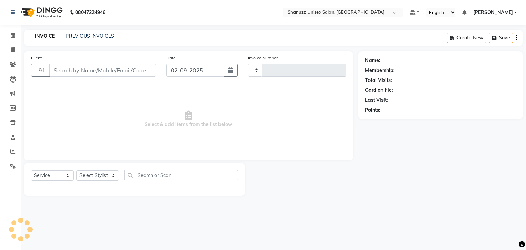
type input "1466"
select select "7102"
type input "8320967701"
select select "59304"
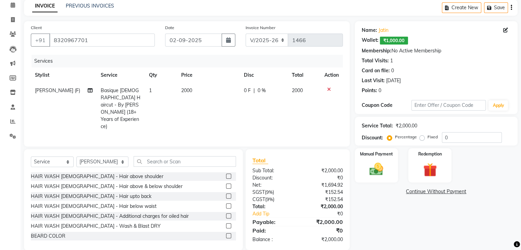
scroll to position [32, 0]
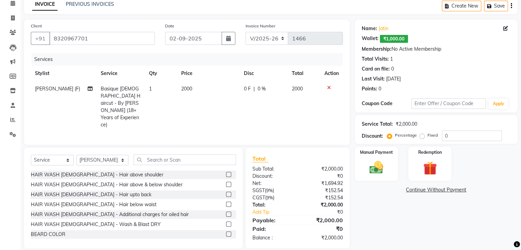
click at [182, 105] on td "2000" at bounding box center [208, 106] width 63 height 51
select select "59304"
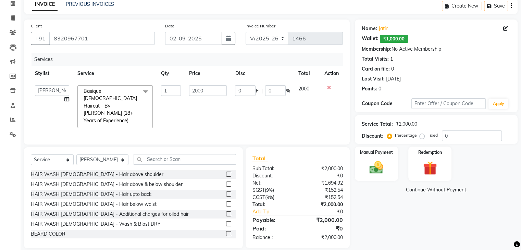
scroll to position [31, 0]
click at [107, 155] on select "Select Stylist [PERSON_NAME] AFZAN [PERSON_NAME] [PERSON_NAME] [PERSON_NAME] De…" at bounding box center [102, 160] width 52 height 11
select select "78152"
click at [76, 155] on select "Select Stylist [PERSON_NAME] AFZAN [PERSON_NAME] [PERSON_NAME] [PERSON_NAME] De…" at bounding box center [102, 160] width 52 height 11
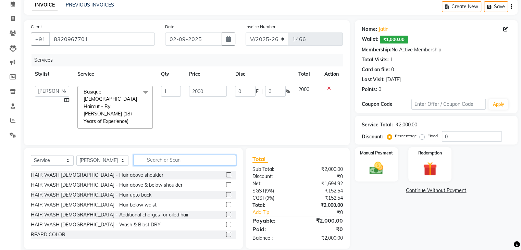
click at [144, 155] on input "text" at bounding box center [185, 160] width 102 height 11
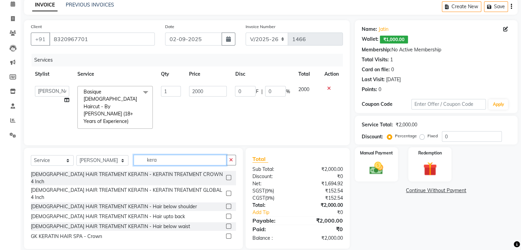
type input "kera"
click at [226, 191] on label at bounding box center [228, 193] width 5 height 5
click at [226, 191] on input "checkbox" at bounding box center [228, 193] width 4 height 4
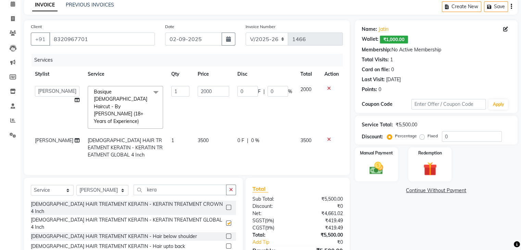
checkbox input "false"
click at [327, 137] on icon at bounding box center [329, 139] width 4 height 5
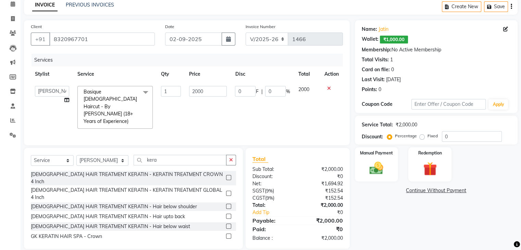
click at [226, 175] on label at bounding box center [228, 177] width 5 height 5
click at [226, 176] on input "checkbox" at bounding box center [228, 178] width 4 height 4
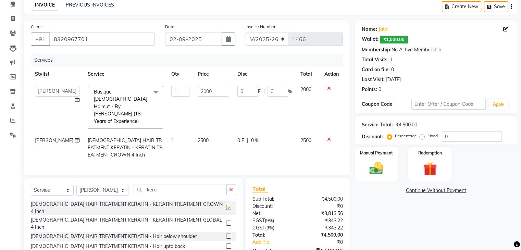
checkbox input "false"
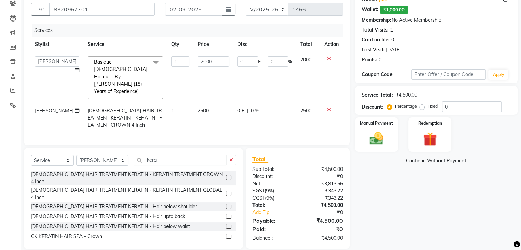
click at [243, 103] on td "0 F | 0 %" at bounding box center [264, 118] width 63 height 30
select select "78152"
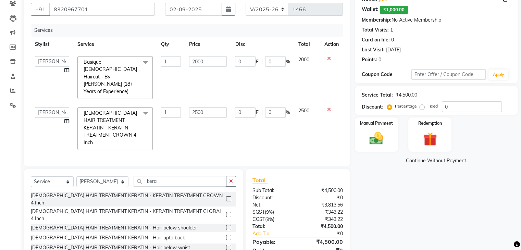
click at [248, 117] on td "0 F | 0 %" at bounding box center [262, 128] width 63 height 51
click at [114, 176] on select "Select Stylist [PERSON_NAME] AFZAN [PERSON_NAME] [PERSON_NAME] [PERSON_NAME] De…" at bounding box center [102, 181] width 52 height 11
select select "59231"
click at [76, 176] on select "Select Stylist [PERSON_NAME] AFZAN [PERSON_NAME] [PERSON_NAME] [PERSON_NAME] De…" at bounding box center [102, 181] width 52 height 11
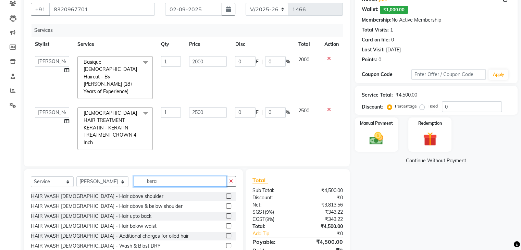
click at [156, 176] on input "kera" at bounding box center [180, 181] width 93 height 11
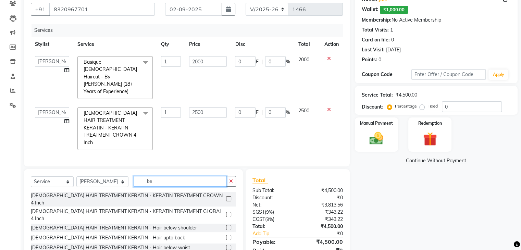
type input "k"
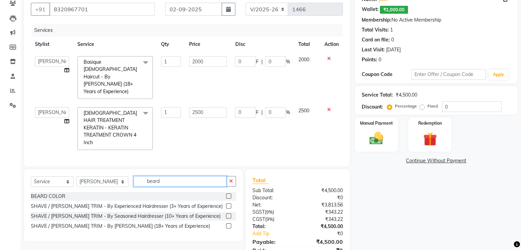
type input "beard"
click at [229, 213] on label at bounding box center [228, 215] width 5 height 5
click at [229, 214] on input "checkbox" at bounding box center [228, 216] width 4 height 4
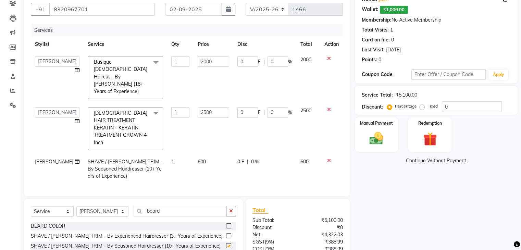
checkbox input "false"
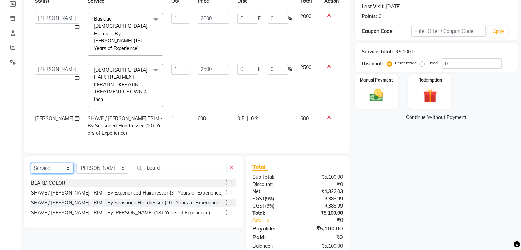
click at [55, 163] on select "Select Service Product Membership Package Voucher Prepaid Gift Card" at bounding box center [52, 168] width 43 height 11
select select "product"
click at [31, 163] on select "Select Service Product Membership Package Voucher Prepaid Gift Card" at bounding box center [52, 168] width 43 height 11
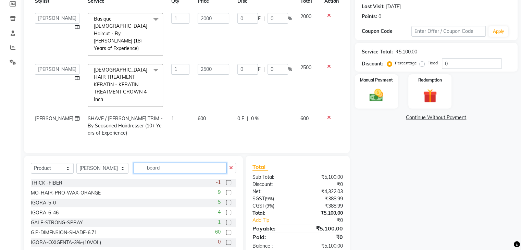
click at [161, 163] on input "beard" at bounding box center [180, 168] width 93 height 11
type input "b"
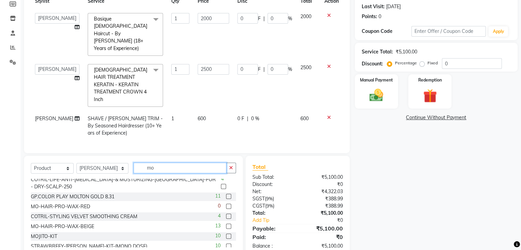
scroll to position [125, 0]
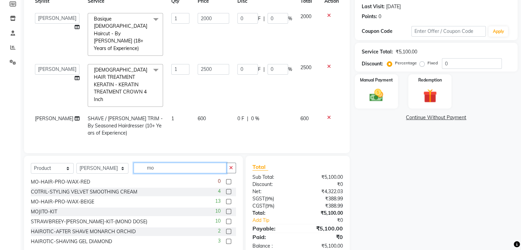
type input "mo"
click at [226, 199] on label at bounding box center [228, 201] width 5 height 5
click at [226, 200] on input "checkbox" at bounding box center [228, 202] width 4 height 4
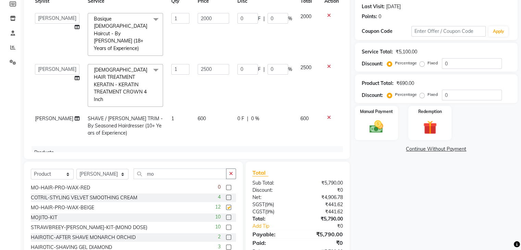
checkbox input "false"
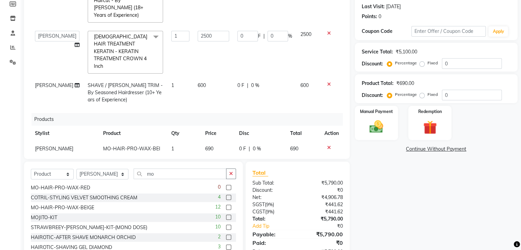
scroll to position [33, 0]
drag, startPoint x: 99, startPoint y: 180, endPoint x: 104, endPoint y: 169, distance: 12.1
click at [104, 169] on div "Select Service Product Membership Package Voucher Prepaid Gift Card Select Styl…" at bounding box center [133, 177] width 205 height 16
click at [105, 174] on select "Select Stylist [PERSON_NAME] AFZAN [PERSON_NAME] [PERSON_NAME] [PERSON_NAME] De…" at bounding box center [102, 174] width 52 height 11
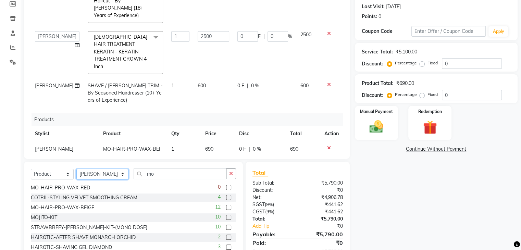
select select "70702"
click at [76, 169] on select "Select Stylist [PERSON_NAME] AFZAN [PERSON_NAME] [PERSON_NAME] [PERSON_NAME] De…" at bounding box center [102, 174] width 52 height 11
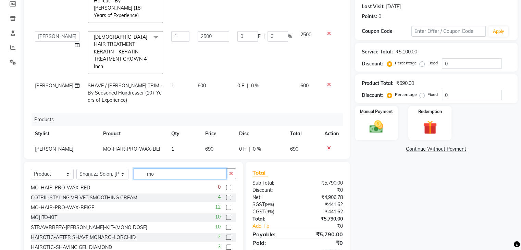
click at [165, 172] on input "mo" at bounding box center [180, 174] width 93 height 11
type input "m"
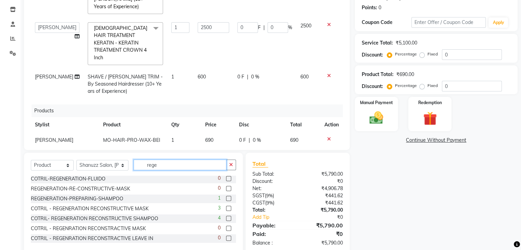
scroll to position [127, 0]
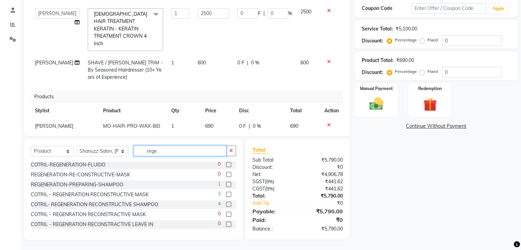
type input "rege"
click at [226, 197] on div at bounding box center [228, 195] width 4 height 7
click at [226, 192] on label at bounding box center [228, 194] width 5 height 5
click at [226, 192] on input "checkbox" at bounding box center [228, 194] width 4 height 4
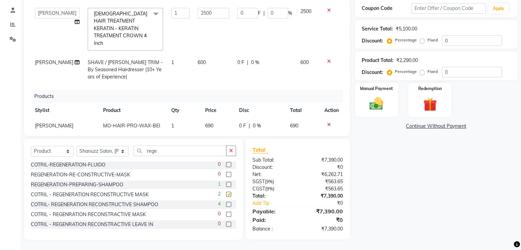
checkbox input "false"
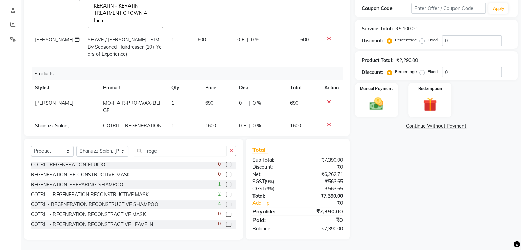
click at [226, 206] on label at bounding box center [228, 204] width 5 height 5
click at [226, 206] on input "checkbox" at bounding box center [228, 204] width 4 height 4
checkbox input "false"
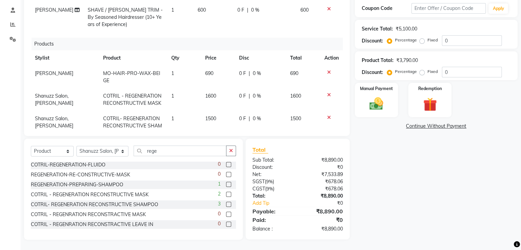
click at [208, 93] on span "1600" at bounding box center [210, 96] width 11 height 6
select select "70702"
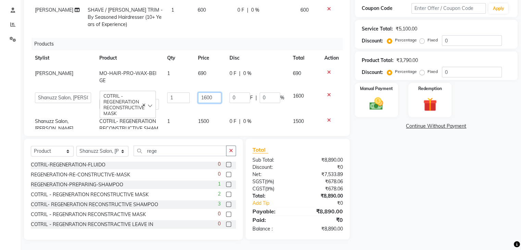
click at [206, 92] on input "1600" at bounding box center [209, 97] width 23 height 11
type input "1850"
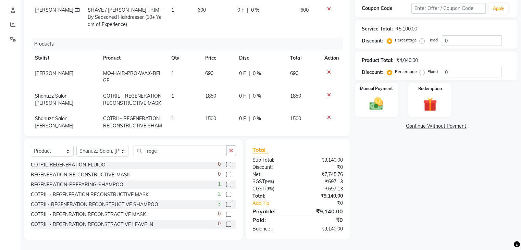
click at [209, 90] on tbody "[PERSON_NAME] MO-HAIR-PRO-WAX-BEIGE 1 690 0 F | 0 % 690 Shanuzz Salon, Andheri …" at bounding box center [187, 103] width 312 height 75
click at [208, 115] on span "1500" at bounding box center [210, 118] width 11 height 6
select select "70702"
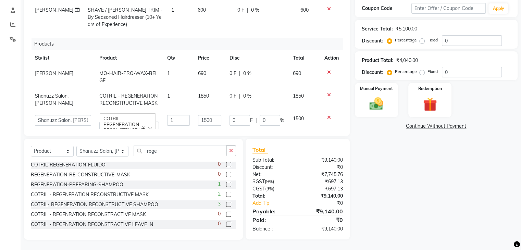
scroll to position [82, 0]
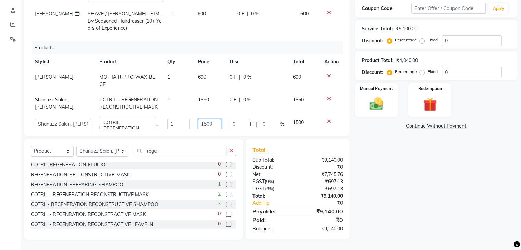
click at [202, 119] on input "1500" at bounding box center [209, 124] width 23 height 11
type input "1600"
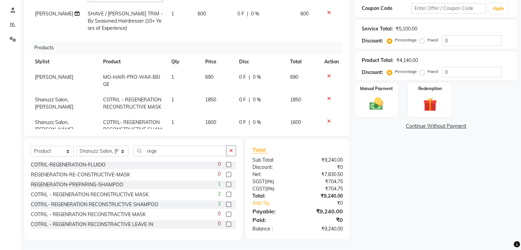
click at [210, 120] on div "Services Stylist Service Qty Price Disc Total Action [PERSON_NAME] AFZAN [PERSO…" at bounding box center [187, 43] width 312 height 171
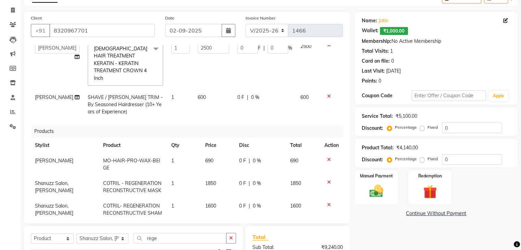
scroll to position [127, 0]
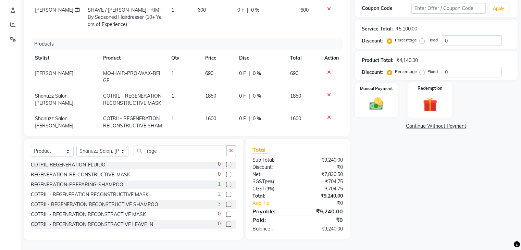
click at [420, 104] on img at bounding box center [429, 104] width 23 height 17
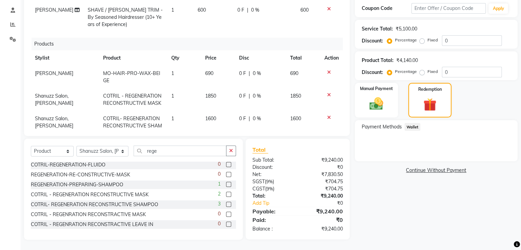
click at [415, 125] on span "Wallet" at bounding box center [413, 127] width 16 height 8
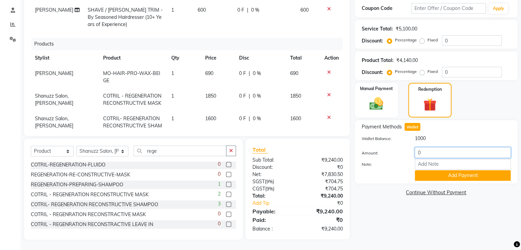
click at [424, 153] on input "0" at bounding box center [463, 152] width 96 height 11
type input "1000"
click at [441, 174] on button "Add Payment" at bounding box center [463, 175] width 96 height 11
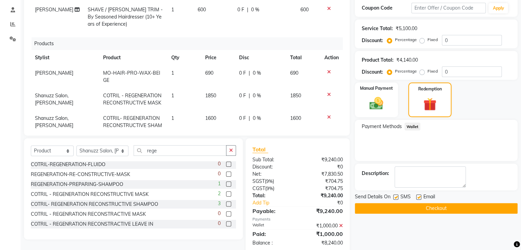
scroll to position [141, 0]
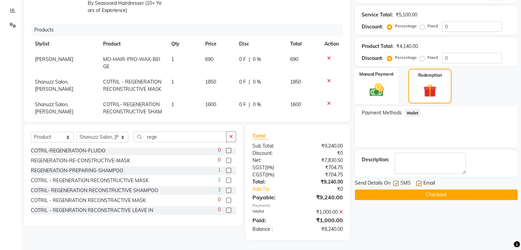
click at [363, 96] on div "Manual Payment" at bounding box center [376, 86] width 45 height 36
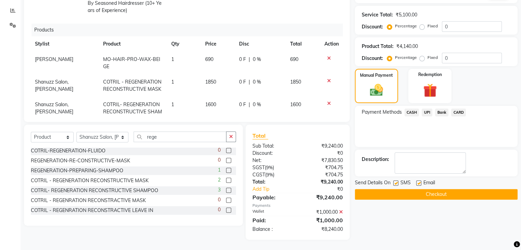
click at [426, 111] on span "UPI" at bounding box center [427, 113] width 11 height 8
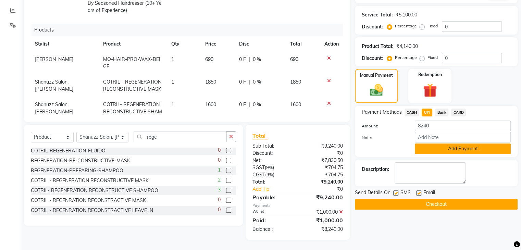
click at [429, 146] on button "Add Payment" at bounding box center [463, 149] width 96 height 11
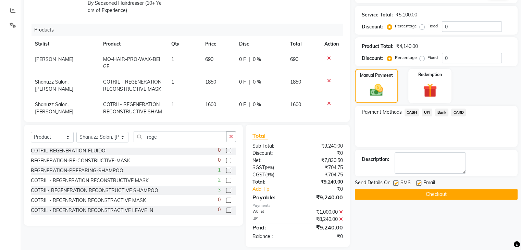
click at [396, 182] on label at bounding box center [395, 183] width 5 height 5
click at [396, 182] on input "checkbox" at bounding box center [395, 183] width 4 height 4
checkbox input "false"
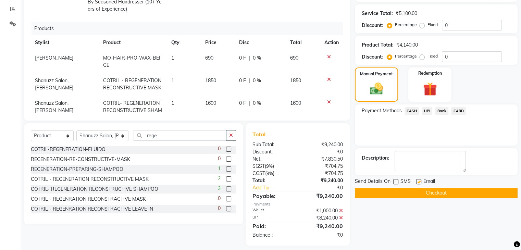
click at [419, 181] on label at bounding box center [418, 181] width 5 height 5
click at [419, 181] on input "checkbox" at bounding box center [418, 182] width 4 height 4
checkbox input "false"
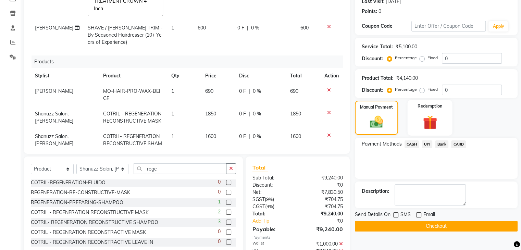
scroll to position [148, 0]
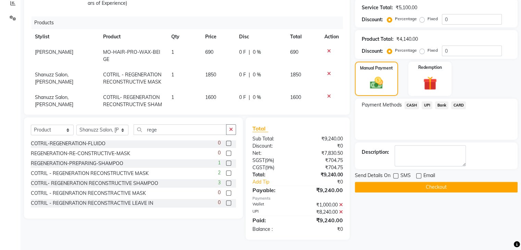
click at [426, 188] on button "Checkout" at bounding box center [436, 187] width 163 height 11
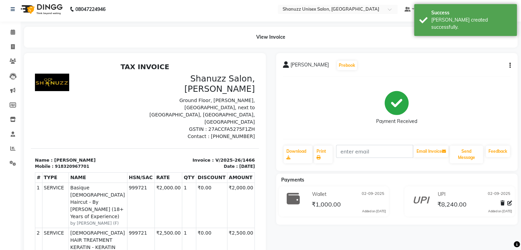
scroll to position [3, 0]
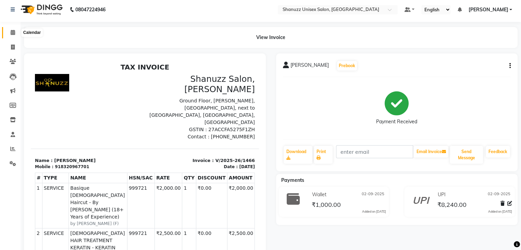
click at [17, 33] on span at bounding box center [13, 33] width 12 height 8
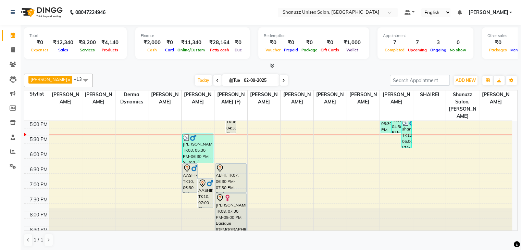
scroll to position [0, 0]
click at [231, 79] on span "Tue" at bounding box center [235, 79] width 14 height 5
select select "9"
select select "2025"
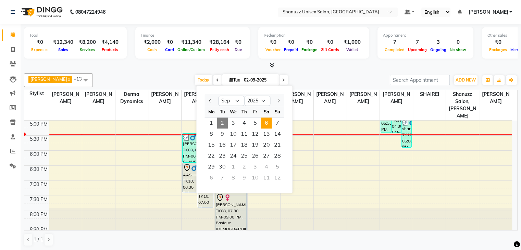
click at [265, 124] on span "6" at bounding box center [266, 122] width 11 height 11
type input "[DATE]"
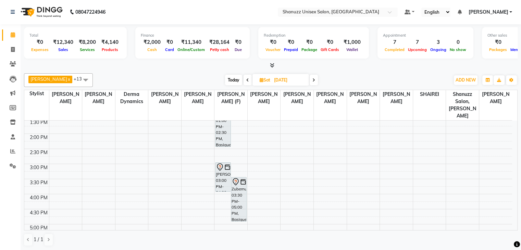
scroll to position [134, 0]
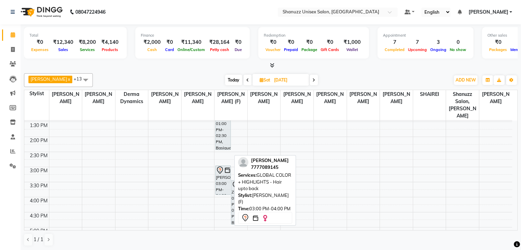
click at [217, 174] on div "[PERSON_NAME], 03:00 PM-04:00 PM, GLOBAL COLOR + HIGHLIGHTS - Hair upto back" at bounding box center [222, 180] width 15 height 29
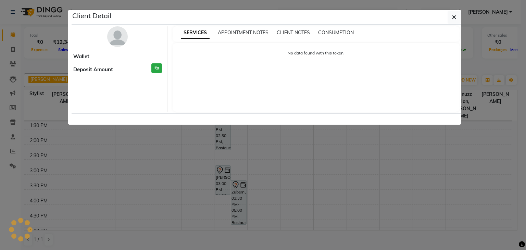
select select "7"
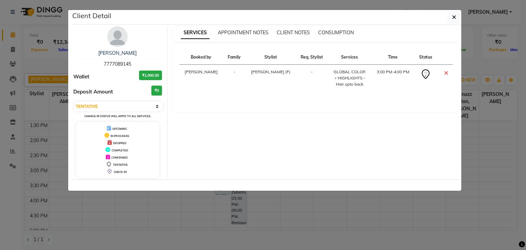
click at [119, 65] on span "7777089145" at bounding box center [117, 64] width 27 height 6
copy span "7777089145"
click at [37, 57] on ngb-modal-window "Client Detail [PERSON_NAME] 7777089145 Wallet ₹1,000.00 Deposit Amount ₹0 Selec…" at bounding box center [263, 125] width 526 height 250
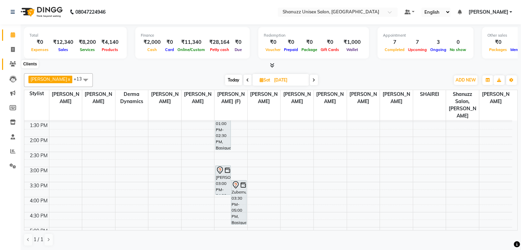
click at [13, 63] on icon at bounding box center [13, 63] width 7 height 5
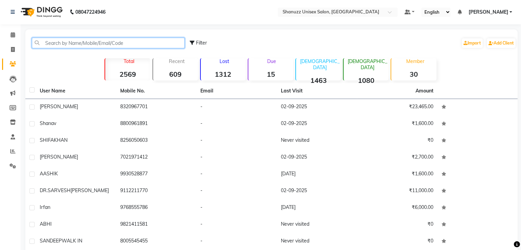
click at [67, 42] on input "text" at bounding box center [108, 43] width 153 height 11
paste input "7777089145"
click at [67, 42] on input "7777089145" at bounding box center [108, 43] width 153 height 11
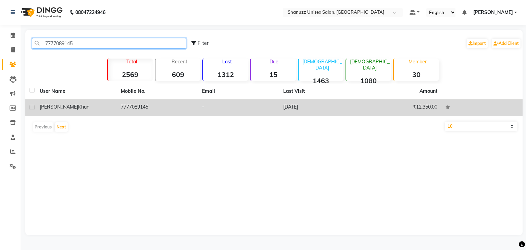
type input "7777089145"
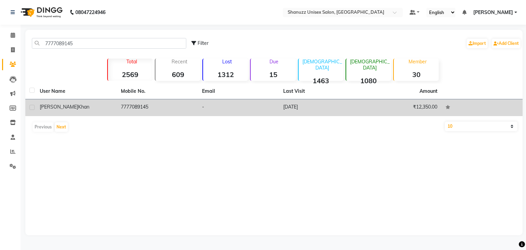
click at [130, 109] on td "7777089145" at bounding box center [157, 107] width 81 height 17
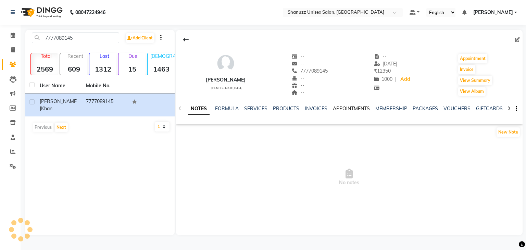
click at [353, 107] on link "APPOINTMENTS" at bounding box center [351, 108] width 37 height 6
